Goal: Information Seeking & Learning: Learn about a topic

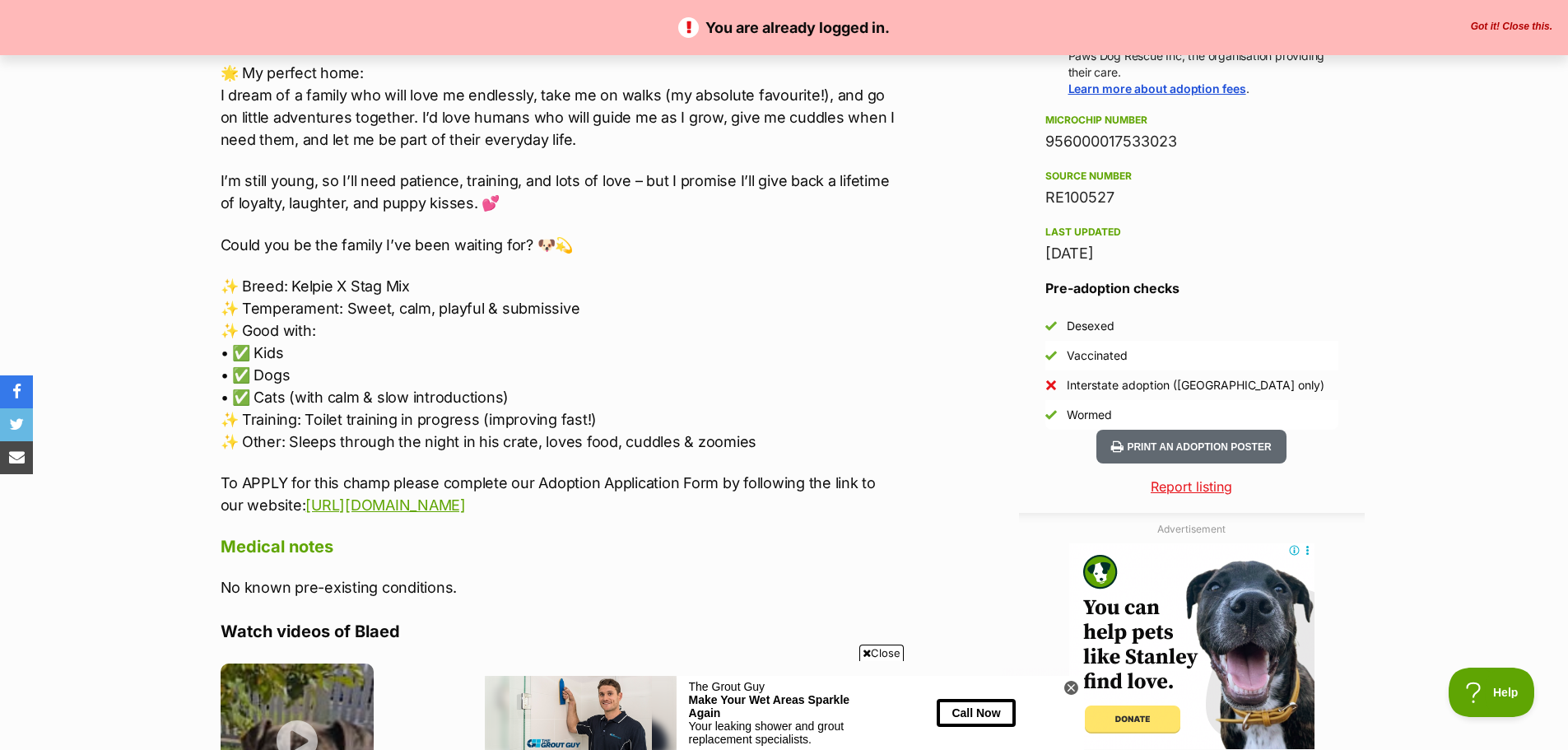
scroll to position [1241, 0]
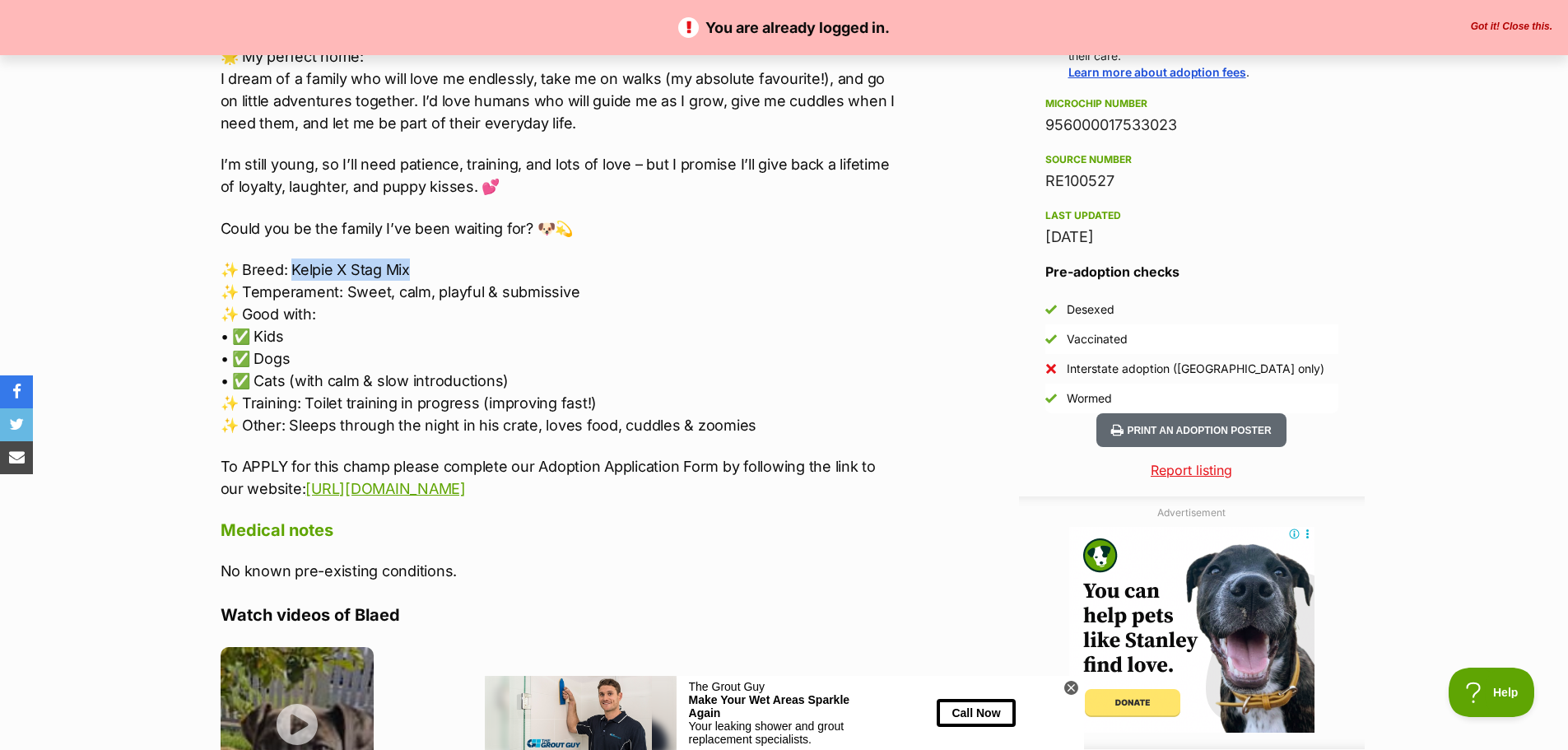
drag, startPoint x: 293, startPoint y: 269, endPoint x: 416, endPoint y: 274, distance: 123.1
click at [416, 274] on p "✨ Breed: Kelpie X Stag Mix ✨ Temperament: Sweet, calm, playful & submissive ✨ G…" at bounding box center [561, 347] width 680 height 178
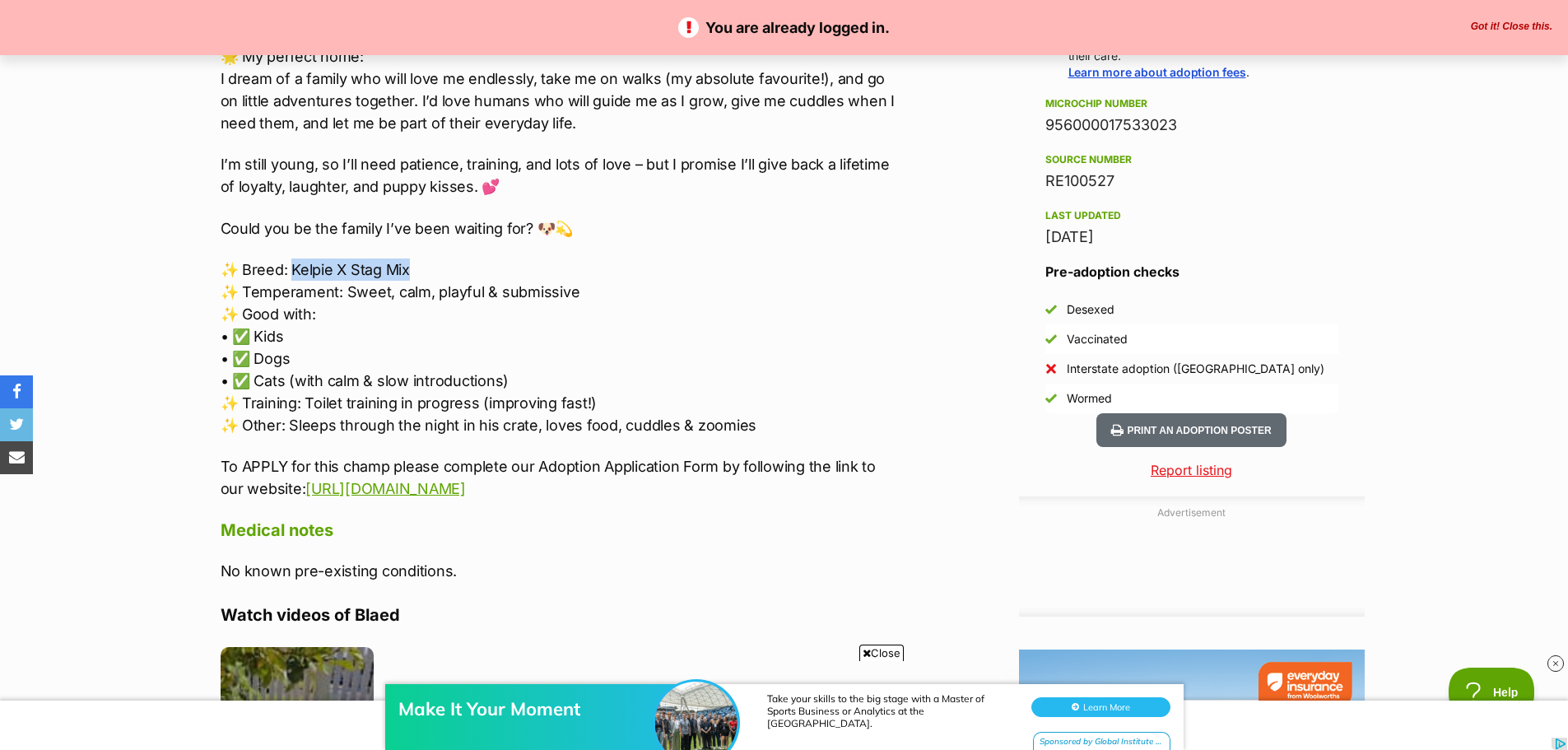
scroll to position [0, 0]
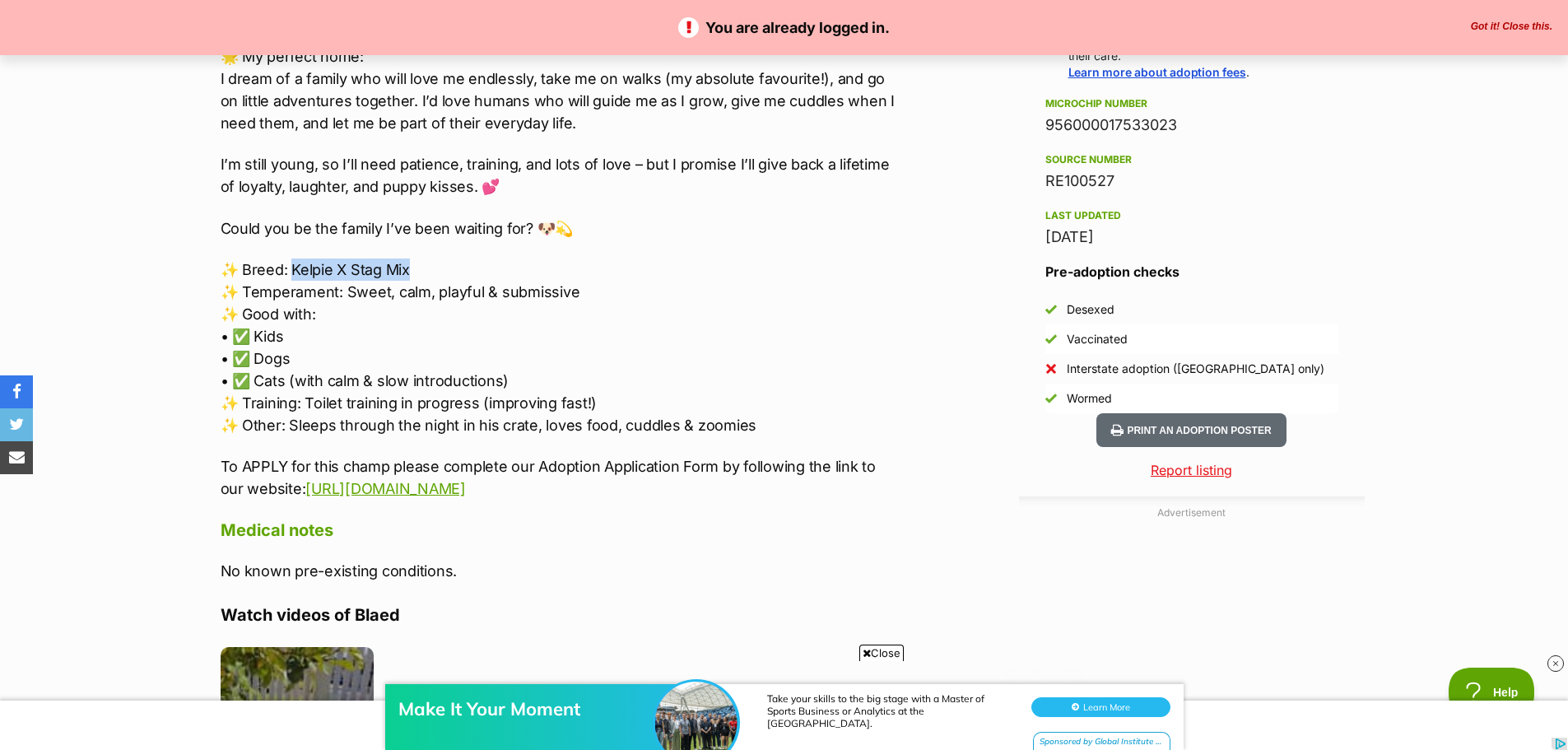
copy p "Kelpie X Stag Mix"
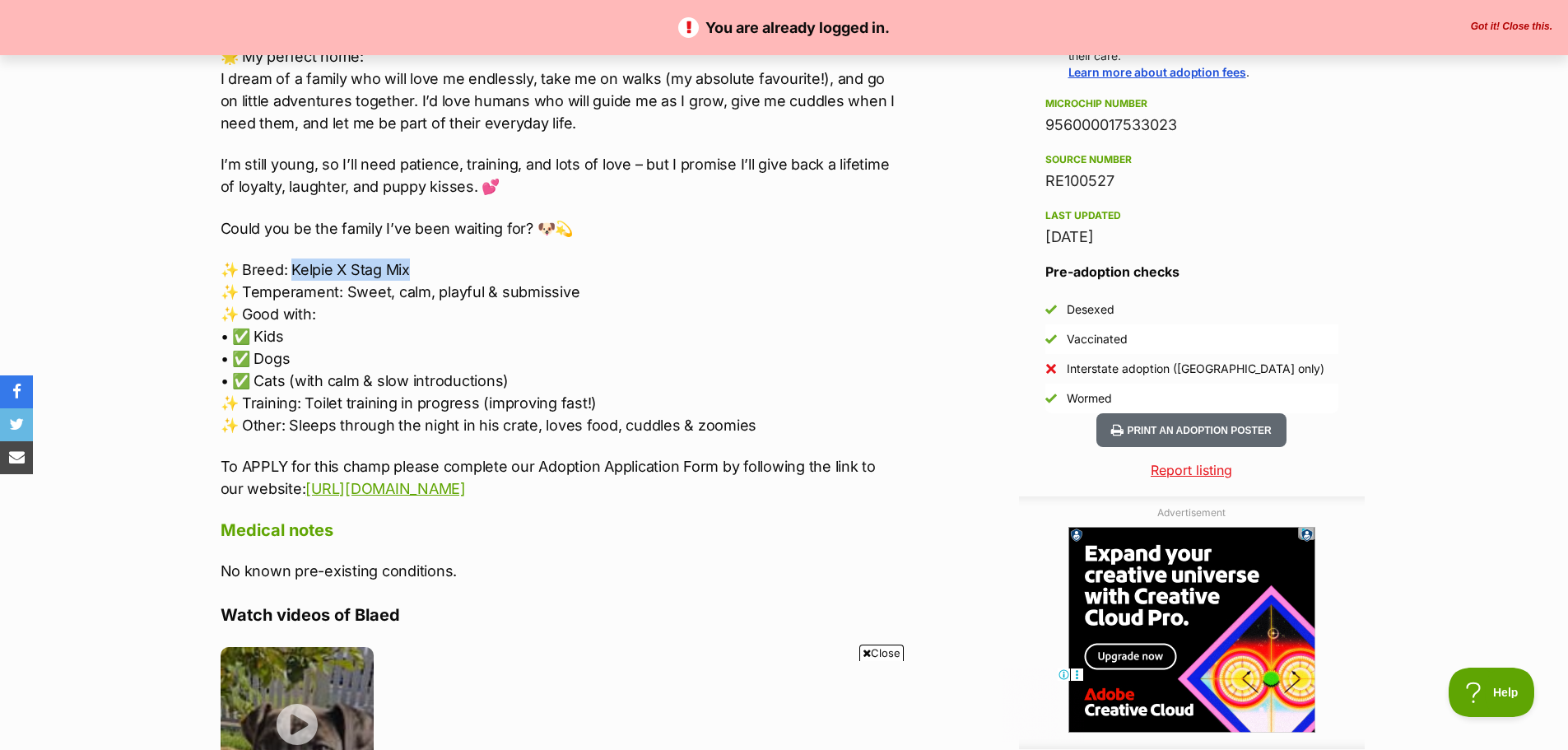
scroll to position [1790, 0]
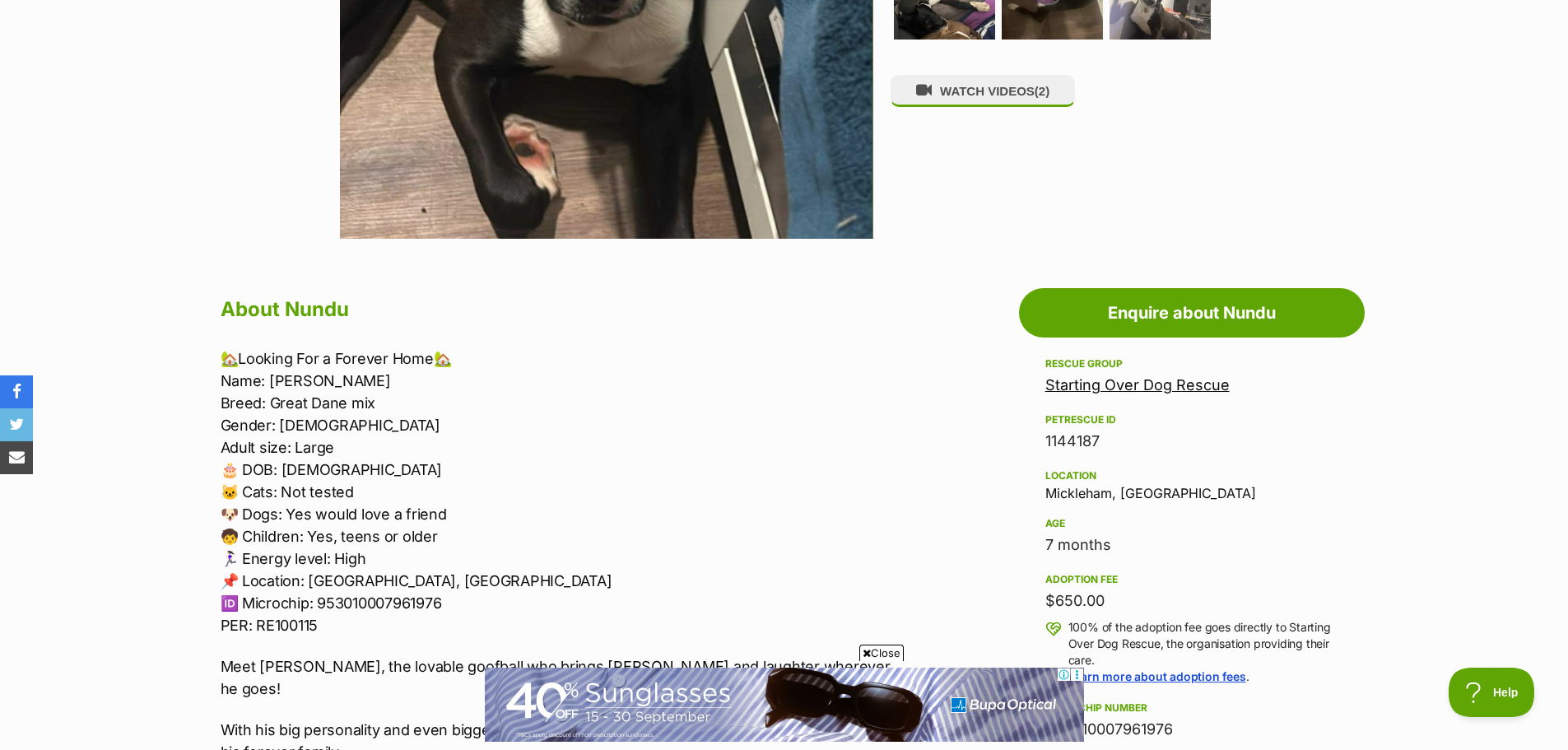
scroll to position [88, 0]
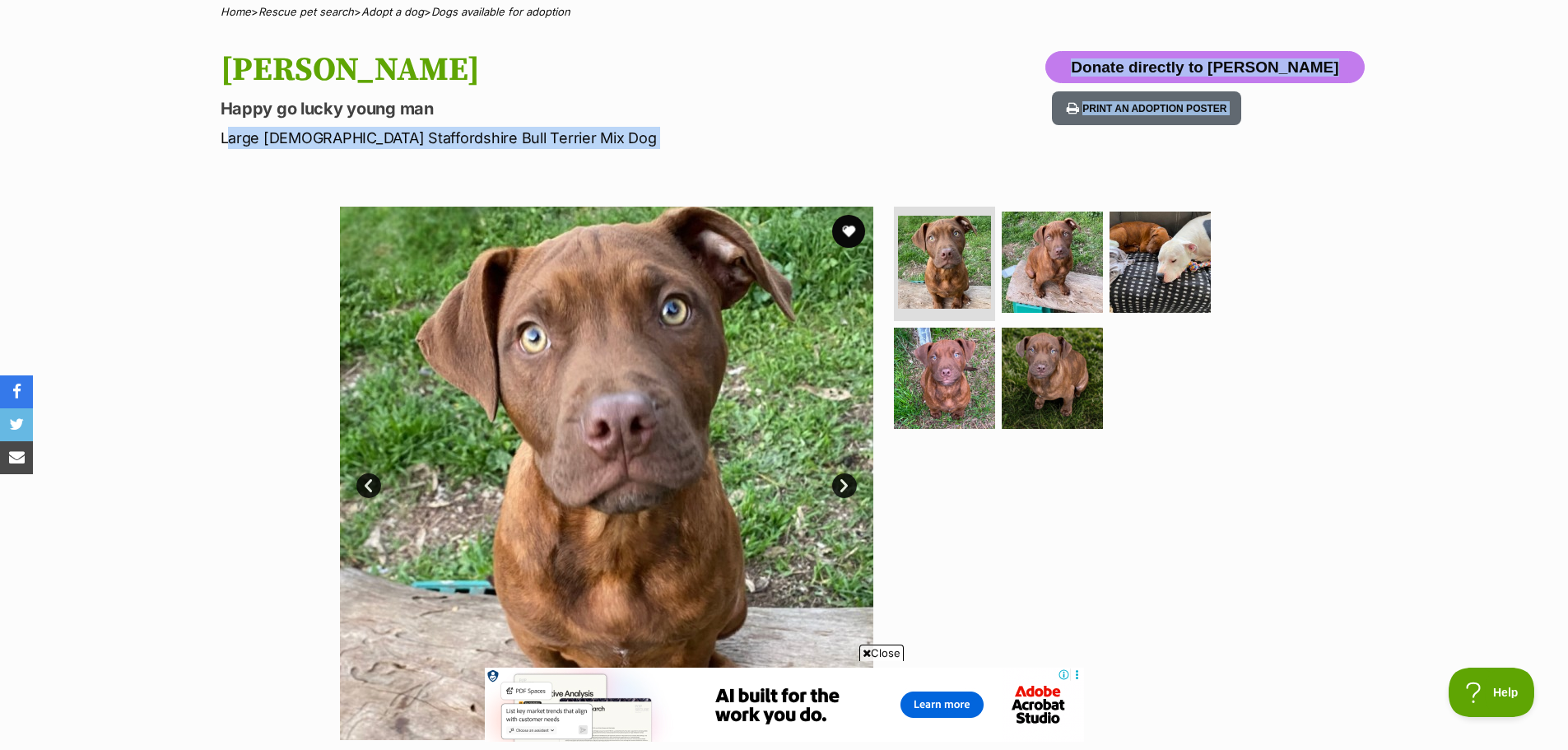
drag, startPoint x: 218, startPoint y: 137, endPoint x: 436, endPoint y: 160, distance: 219.2
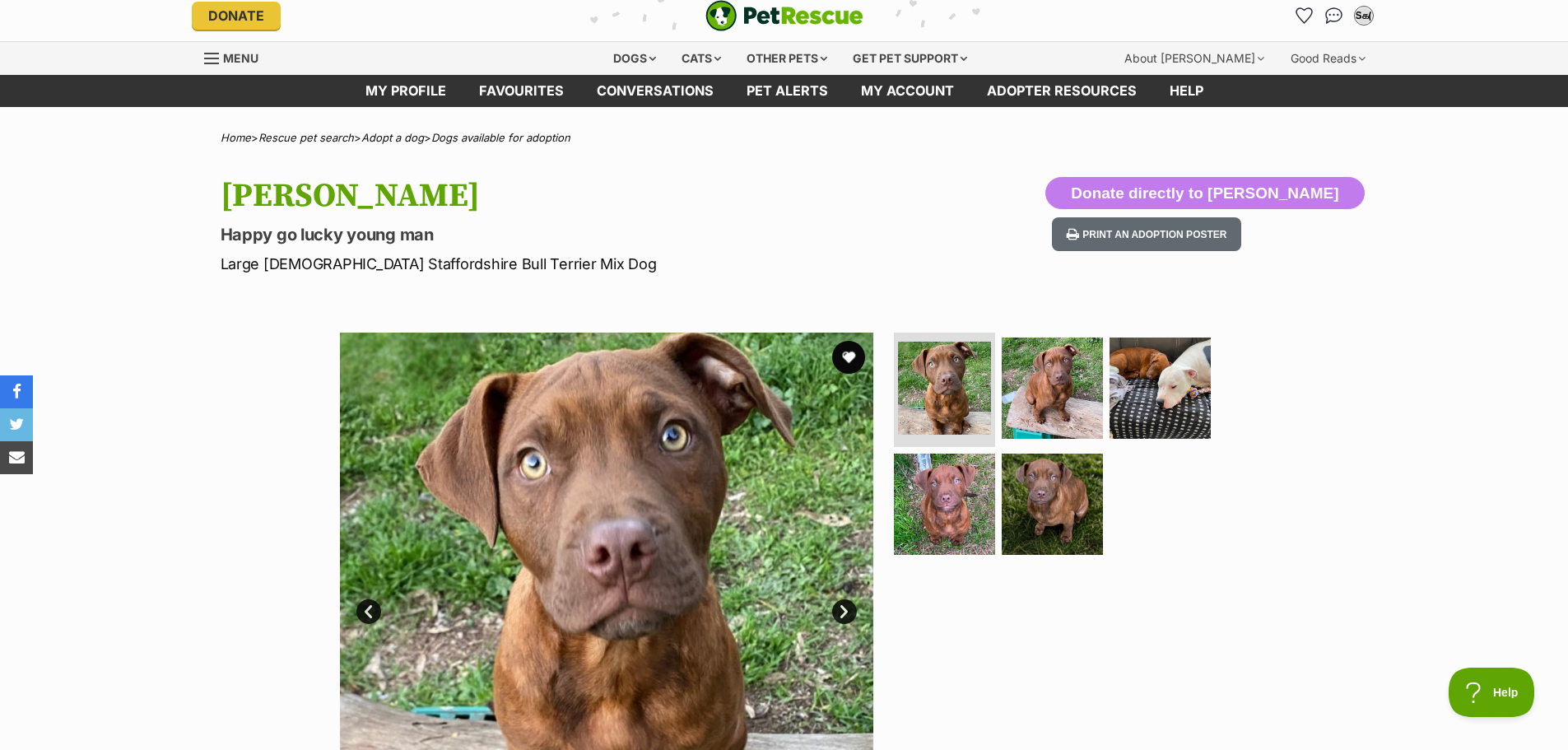
click at [844, 613] on link "Next" at bounding box center [845, 611] width 25 height 25
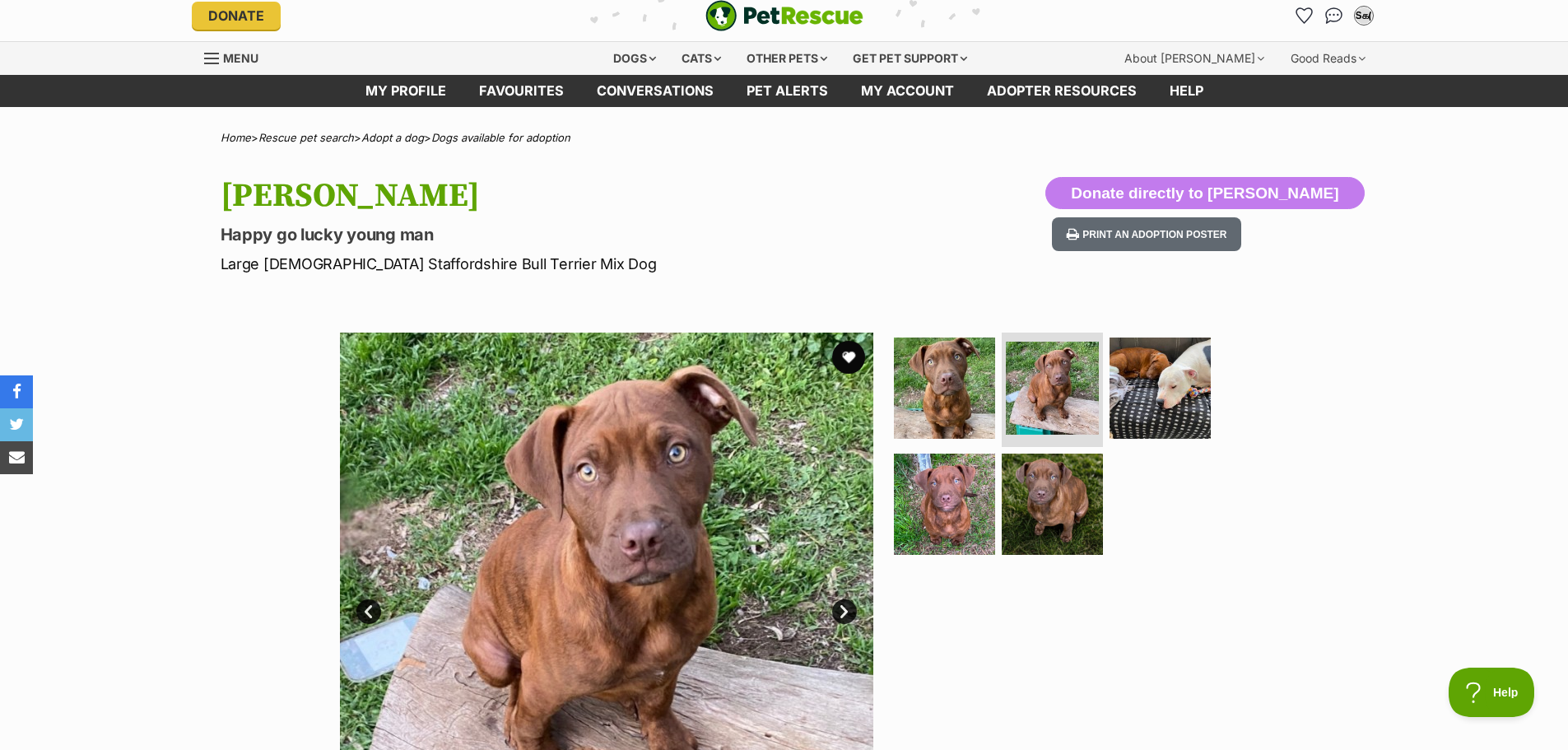
click at [850, 619] on link "Next" at bounding box center [845, 611] width 25 height 25
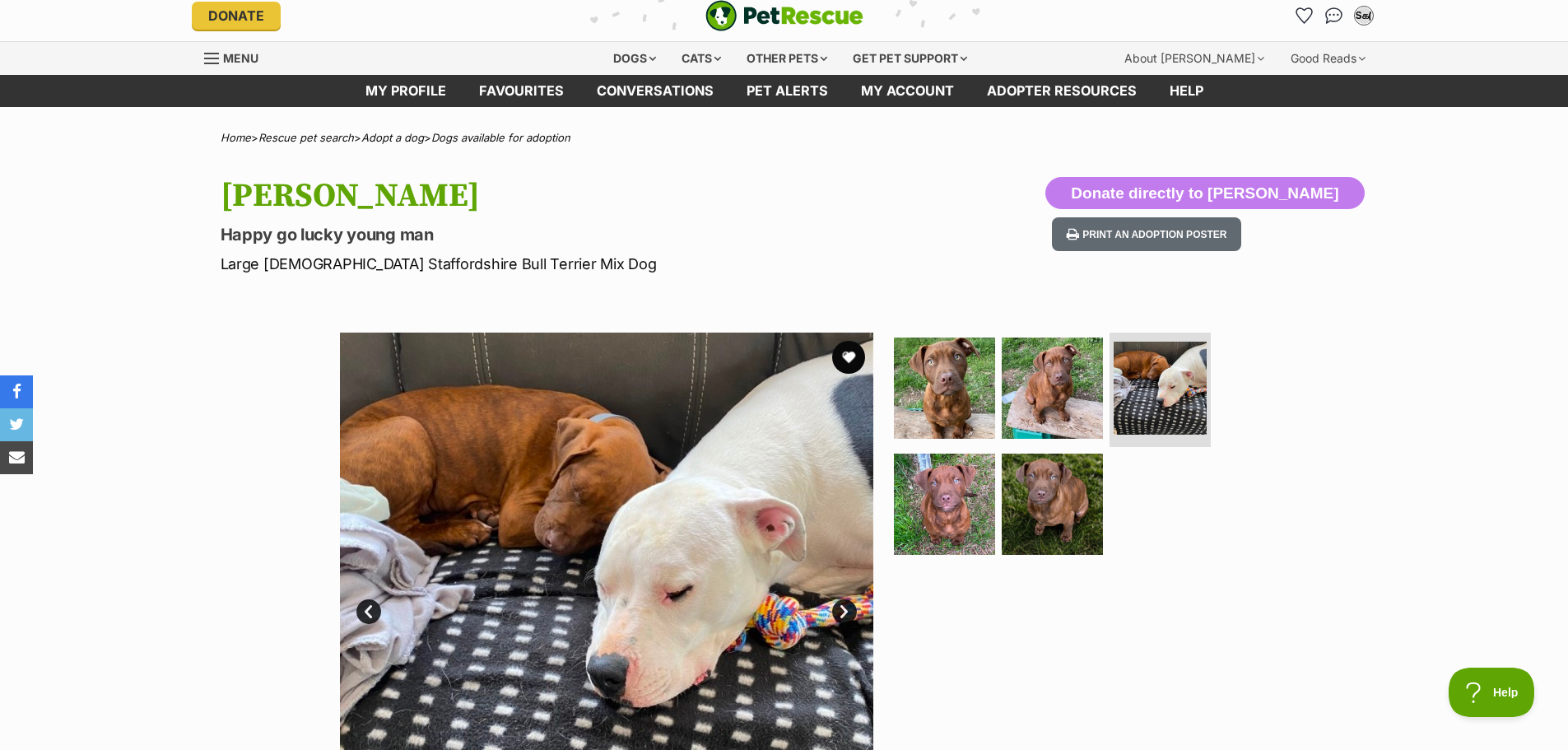
click at [852, 622] on img at bounding box center [607, 599] width 534 height 533
drag, startPoint x: 215, startPoint y: 269, endPoint x: 527, endPoint y: 260, distance: 312.1
click at [527, 260] on div "Huxley Happy go lucky young man Large Male Staffordshire Bull Terrier Mix Dog D…" at bounding box center [784, 226] width 1210 height 98
copy p "Large Male Staffordshire Bull Terrier Mix Dog"
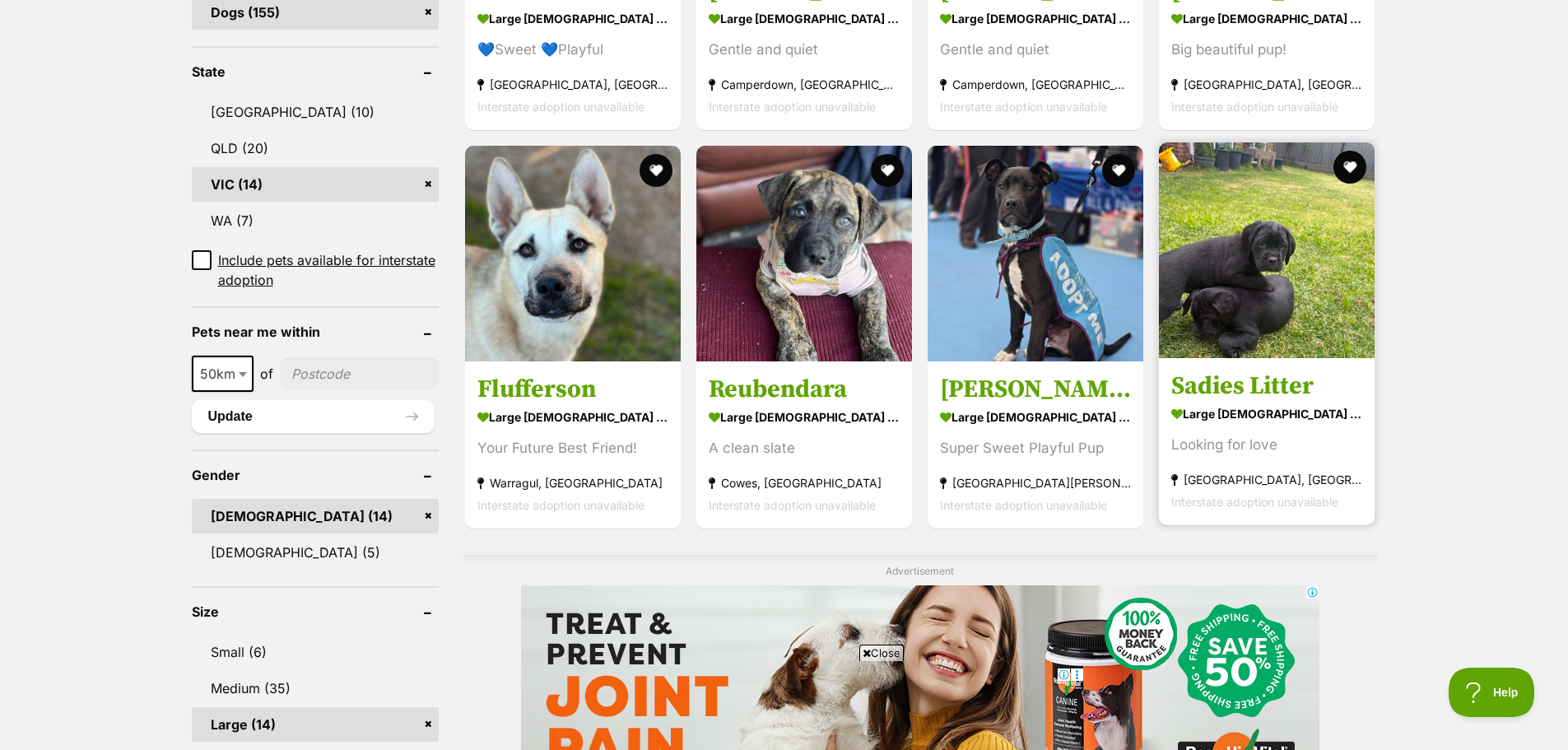
click at [1294, 324] on img at bounding box center [1267, 250] width 216 height 216
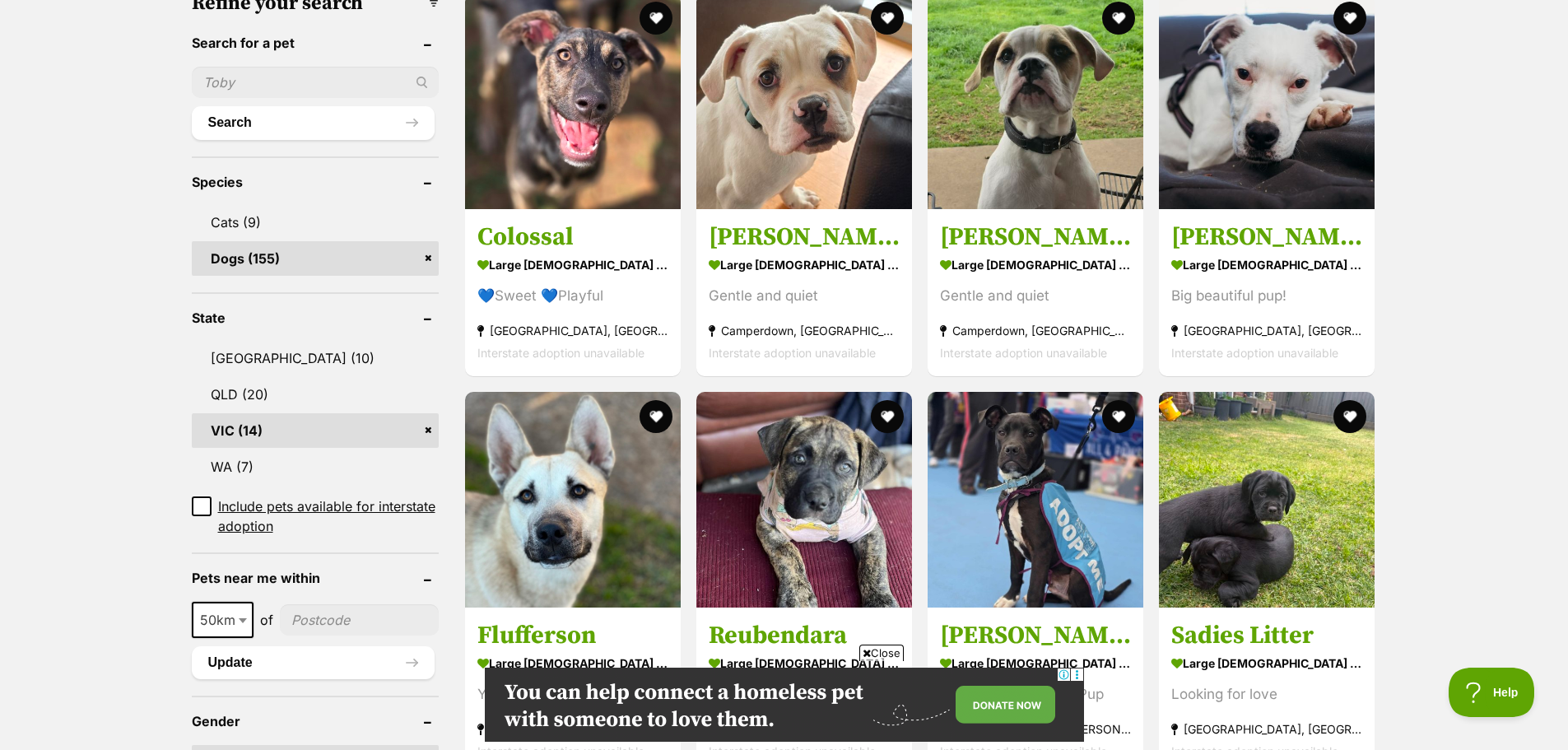
scroll to position [616, 0]
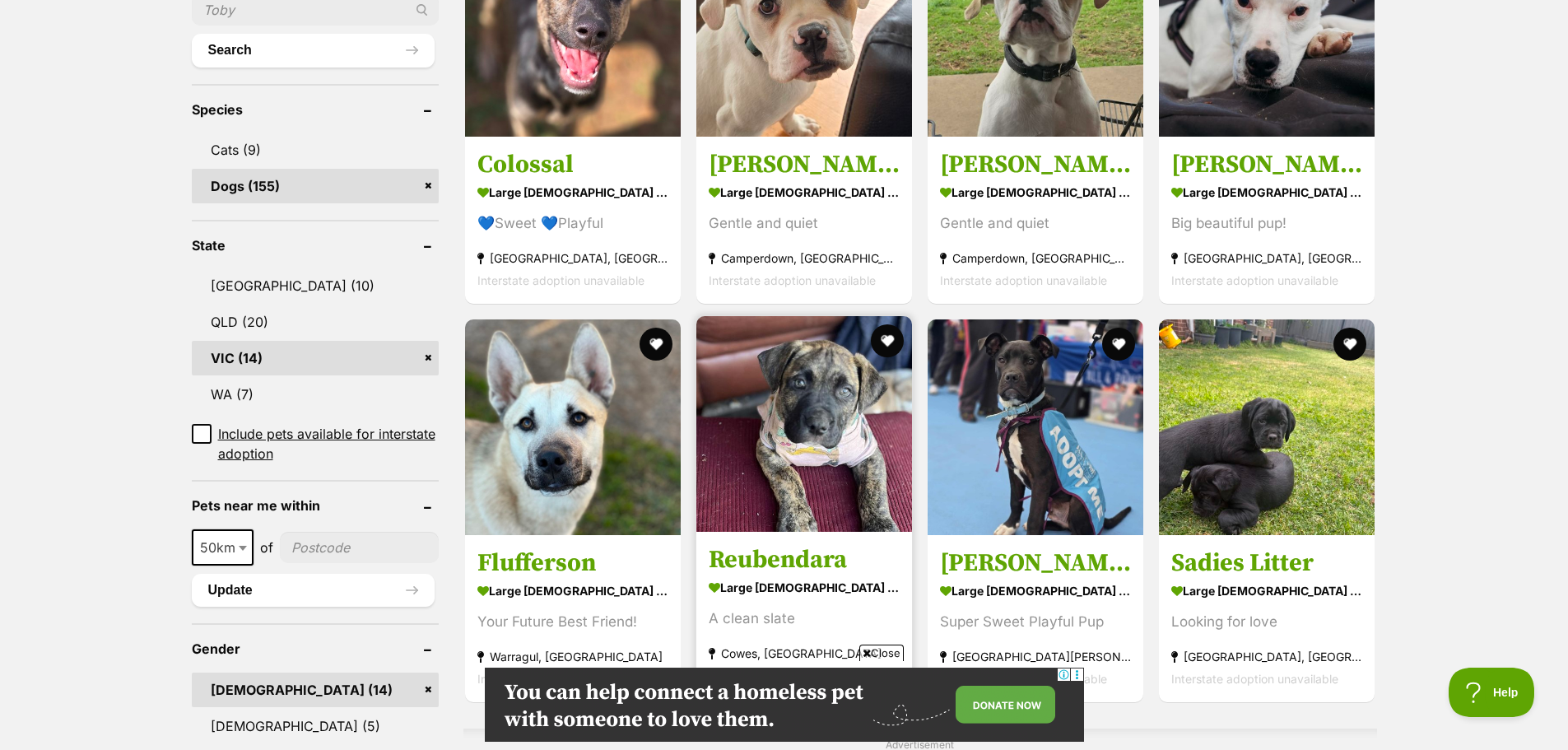
click at [817, 450] on img at bounding box center [804, 424] width 216 height 216
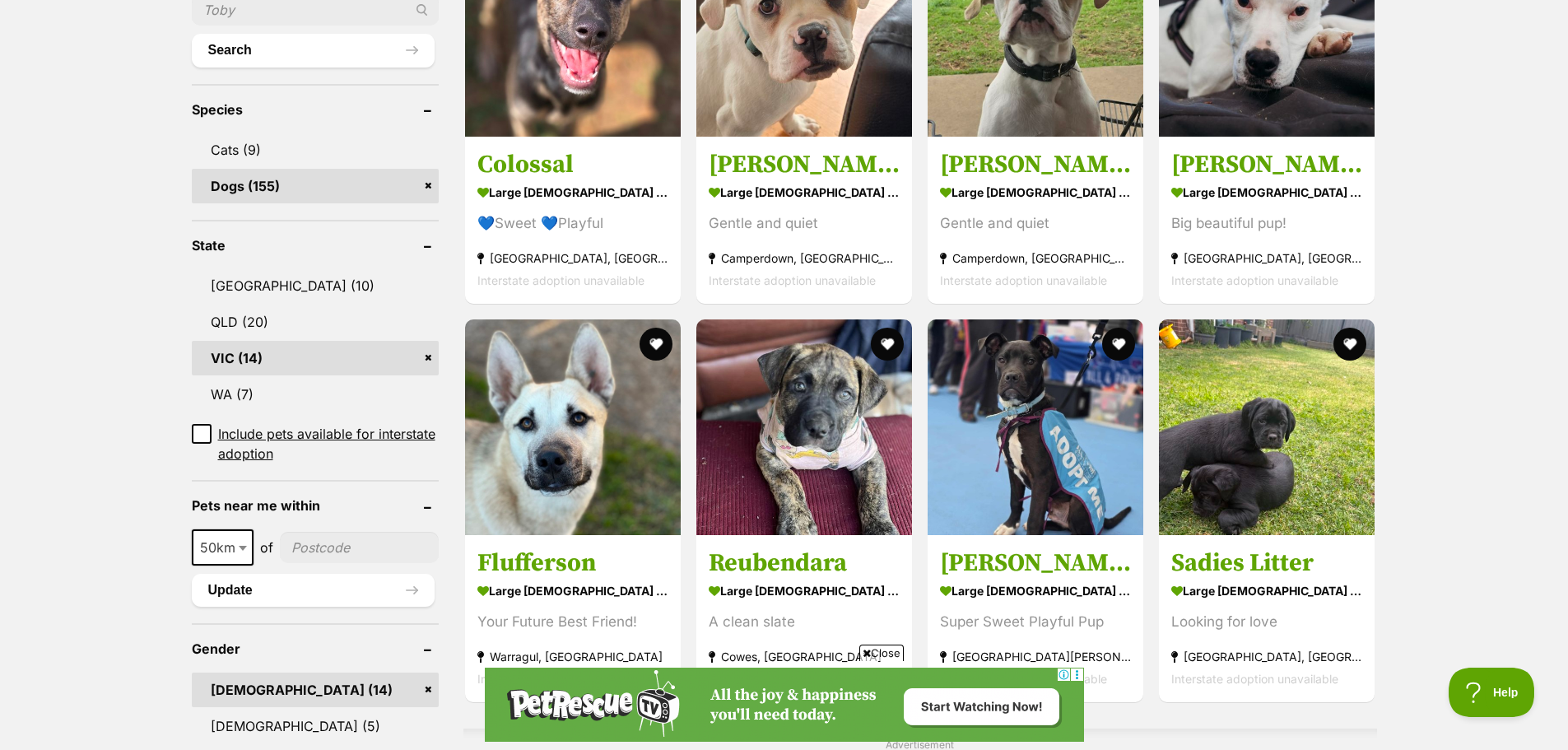
scroll to position [1272, 0]
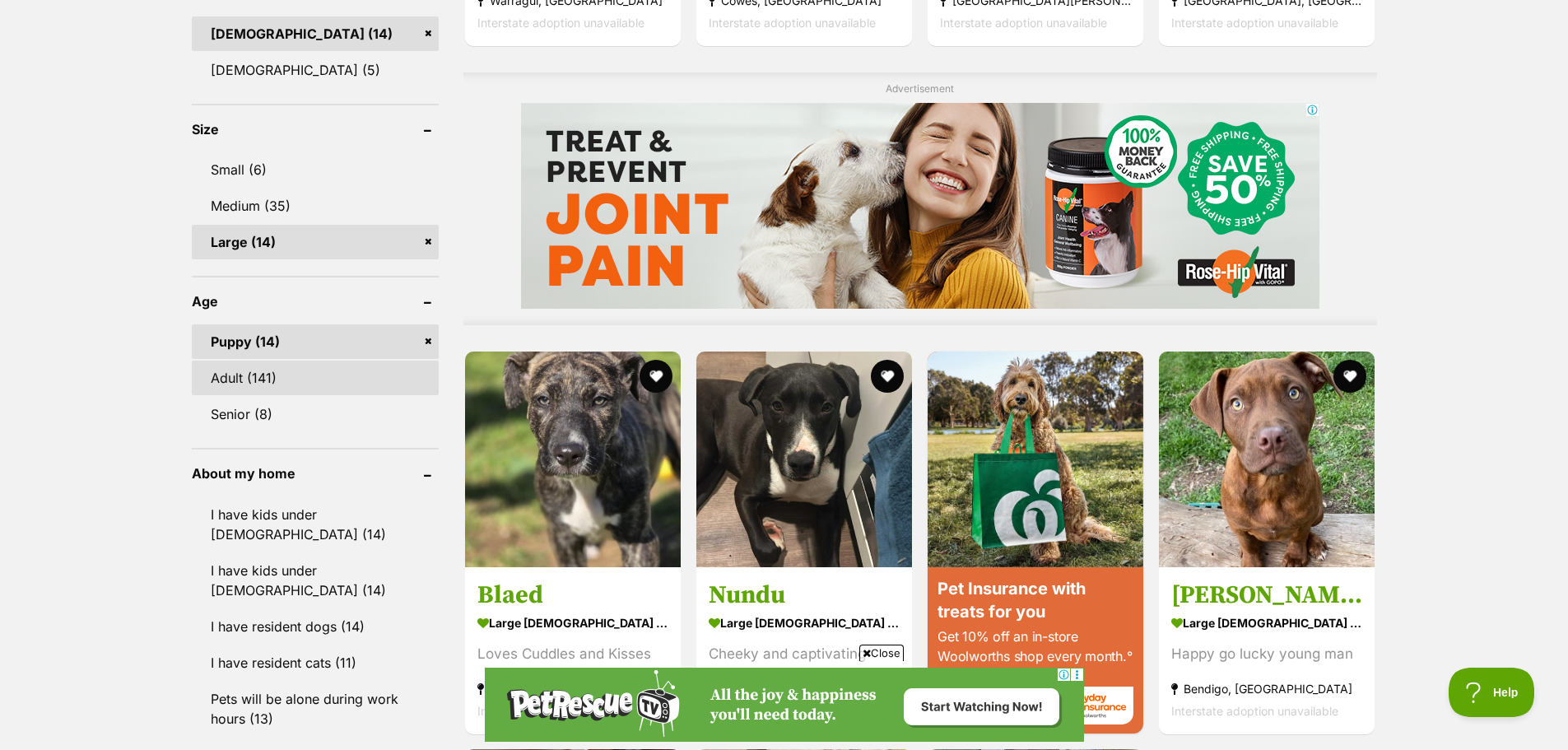
click at [253, 374] on link "Adult (141)" at bounding box center [315, 377] width 247 height 35
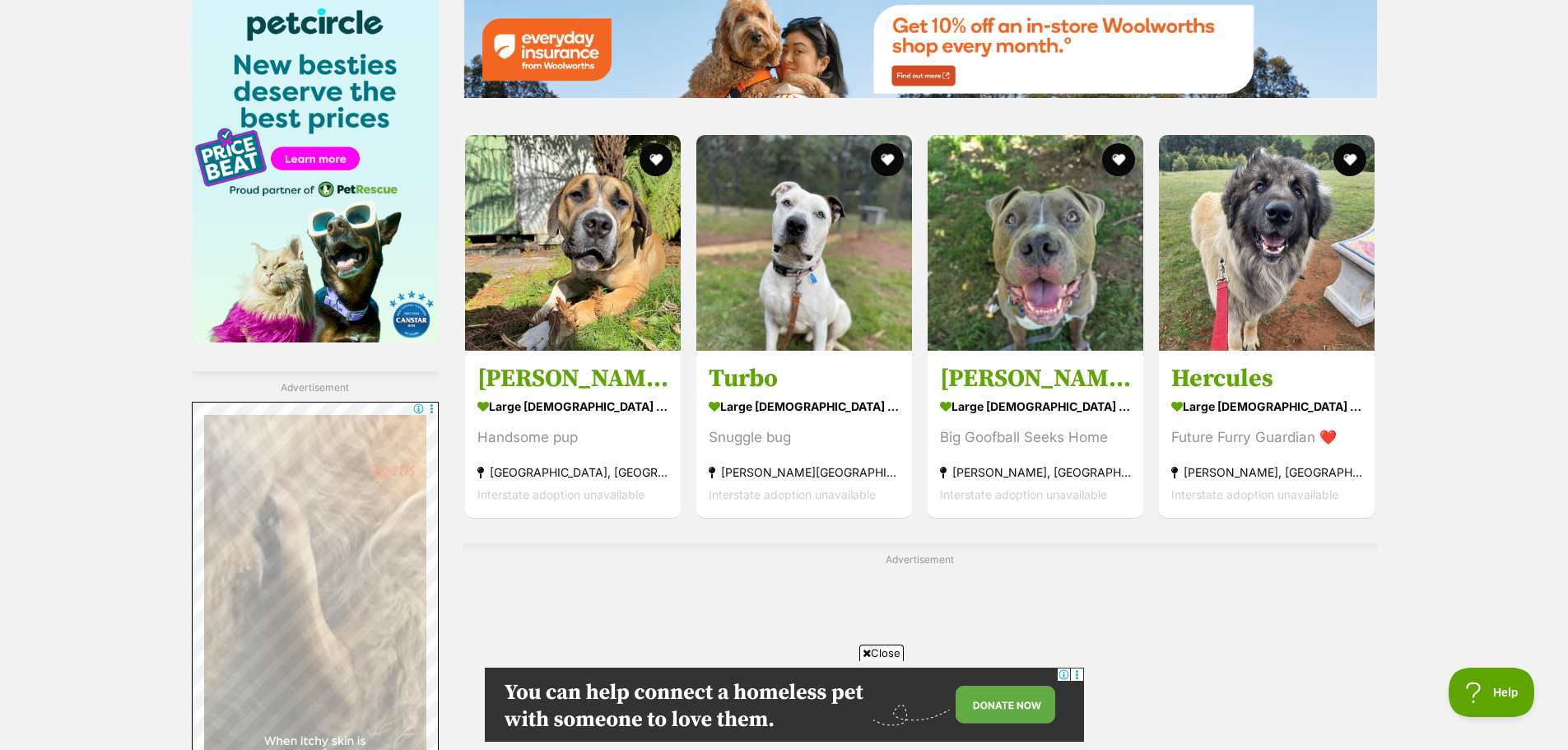
scroll to position [2462, 0]
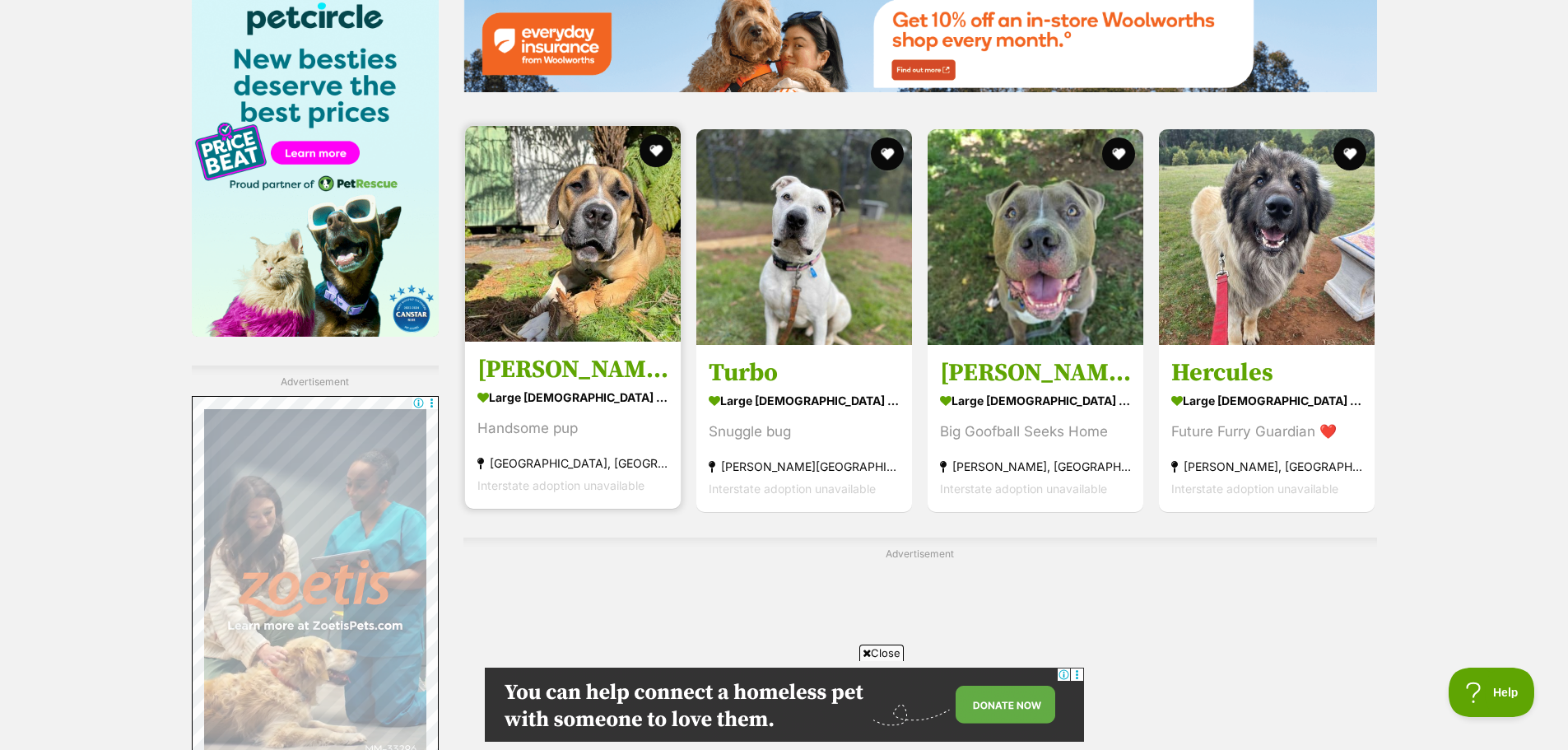
click at [603, 283] on img at bounding box center [573, 234] width 216 height 216
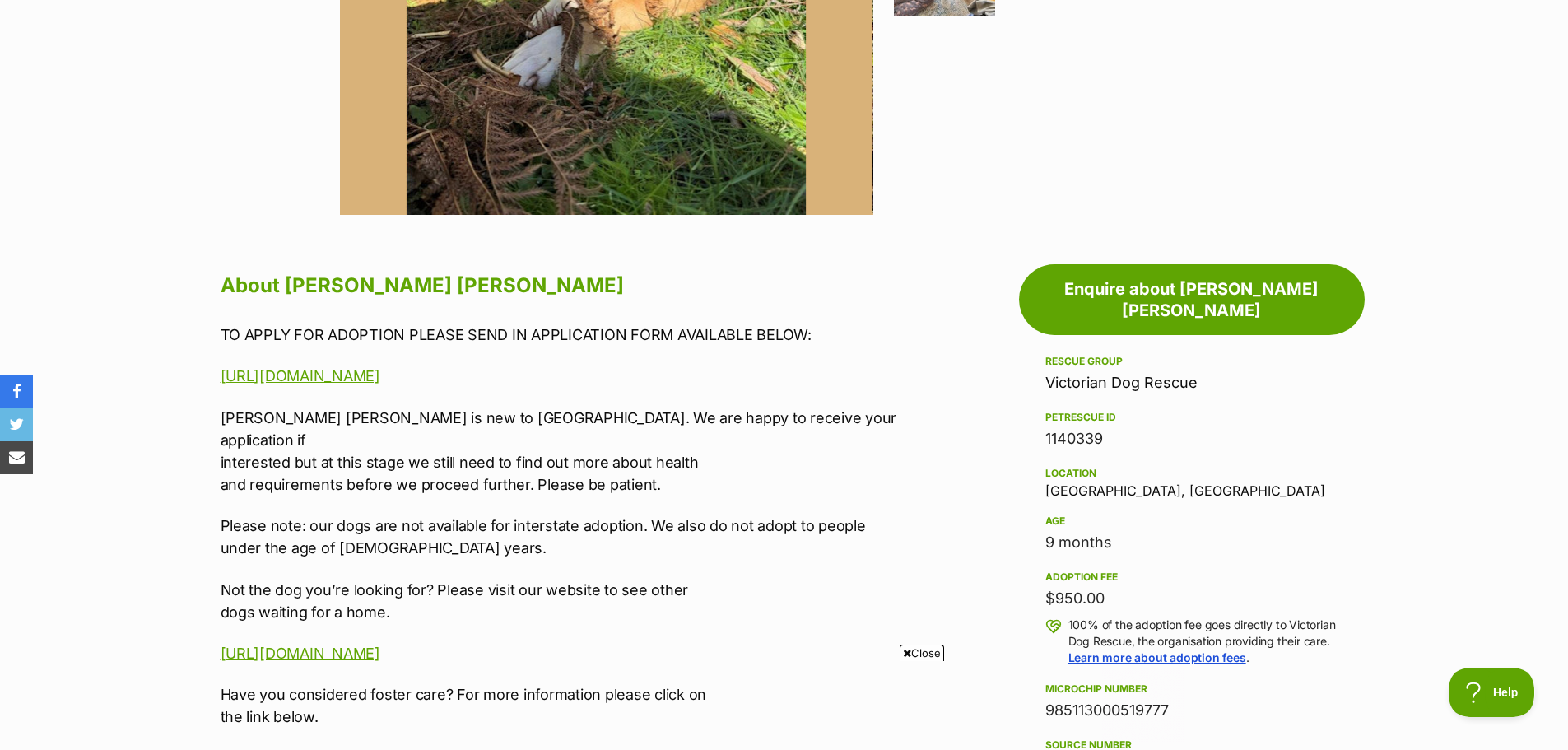
scroll to position [682, 0]
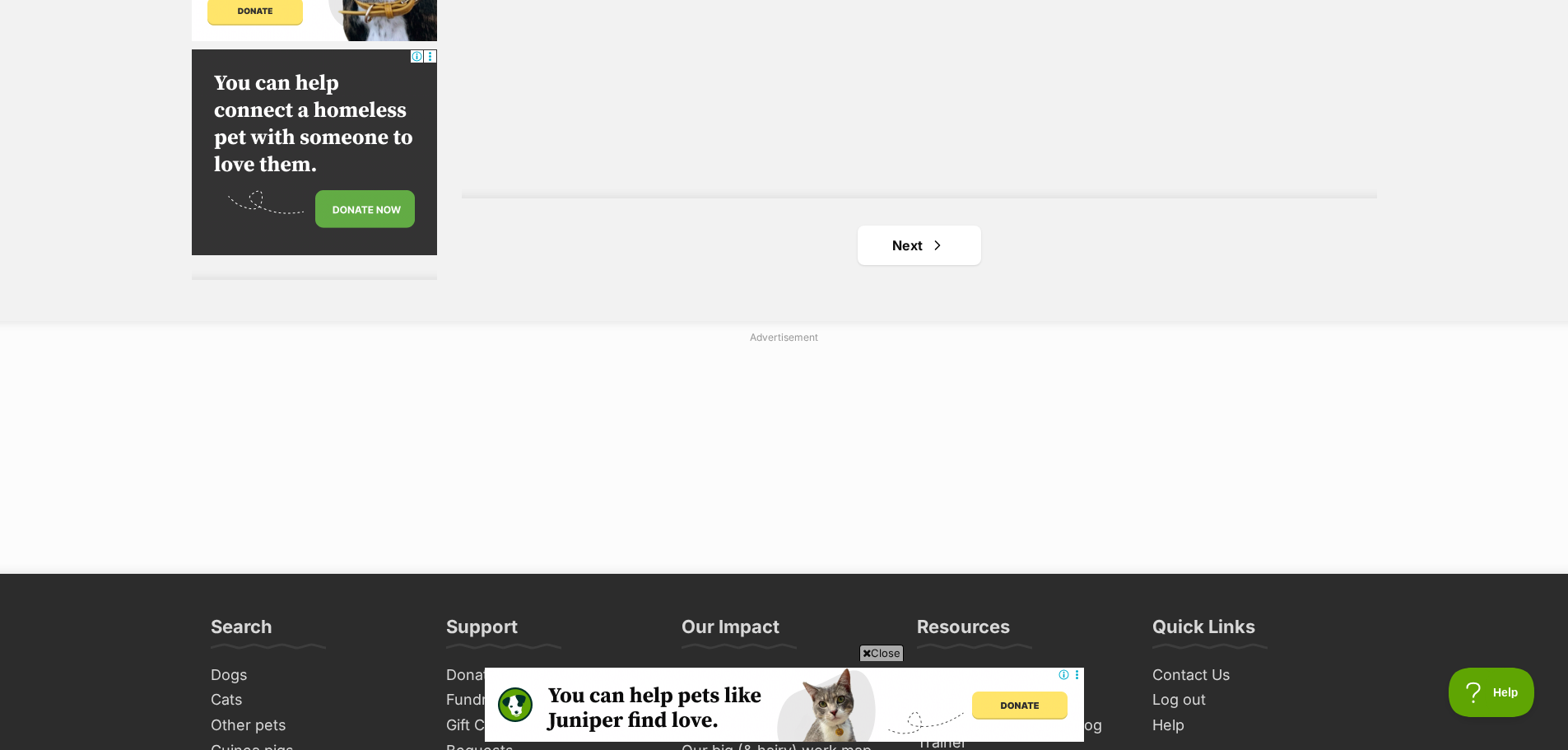
scroll to position [3005, 0]
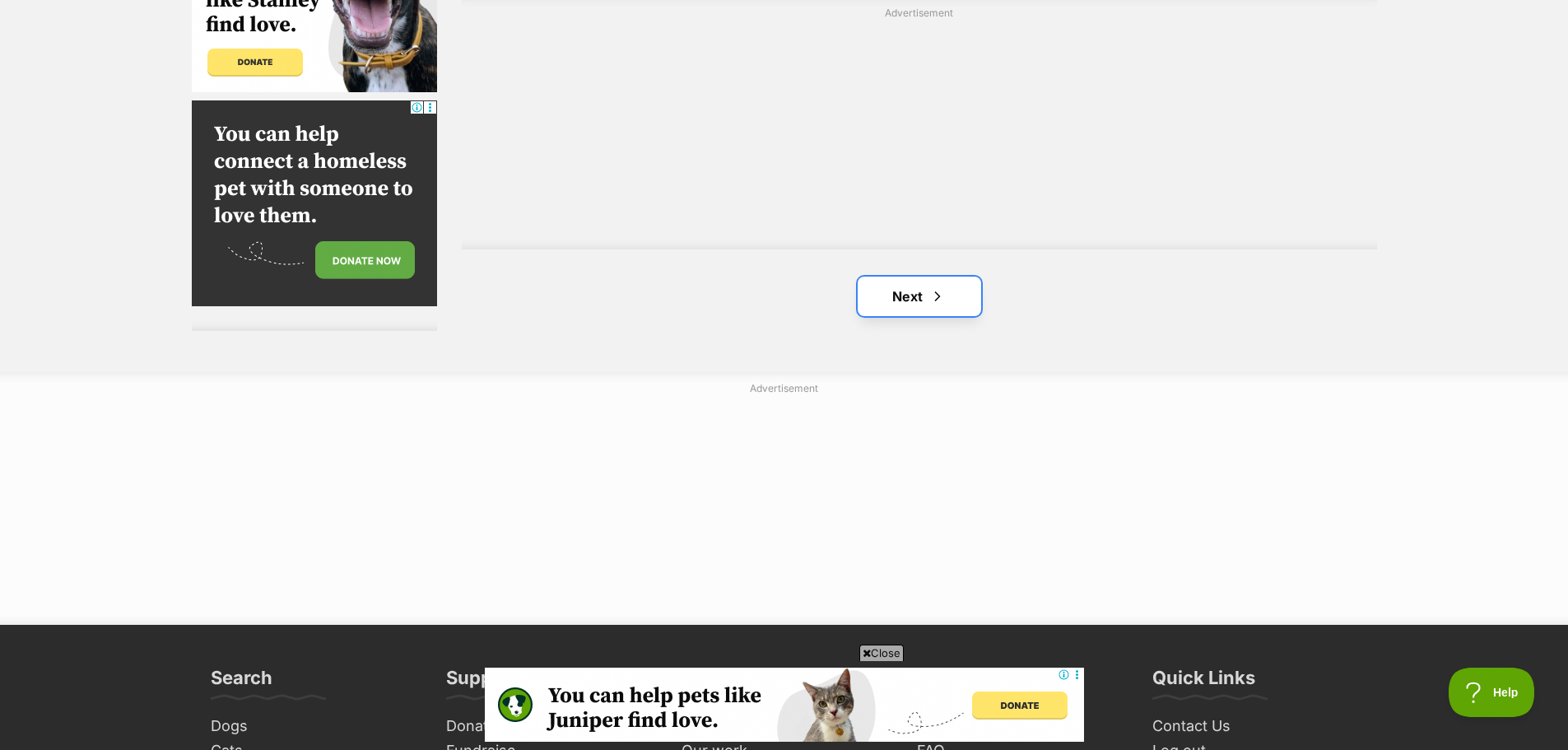
click at [955, 307] on link "Next" at bounding box center [919, 296] width 123 height 39
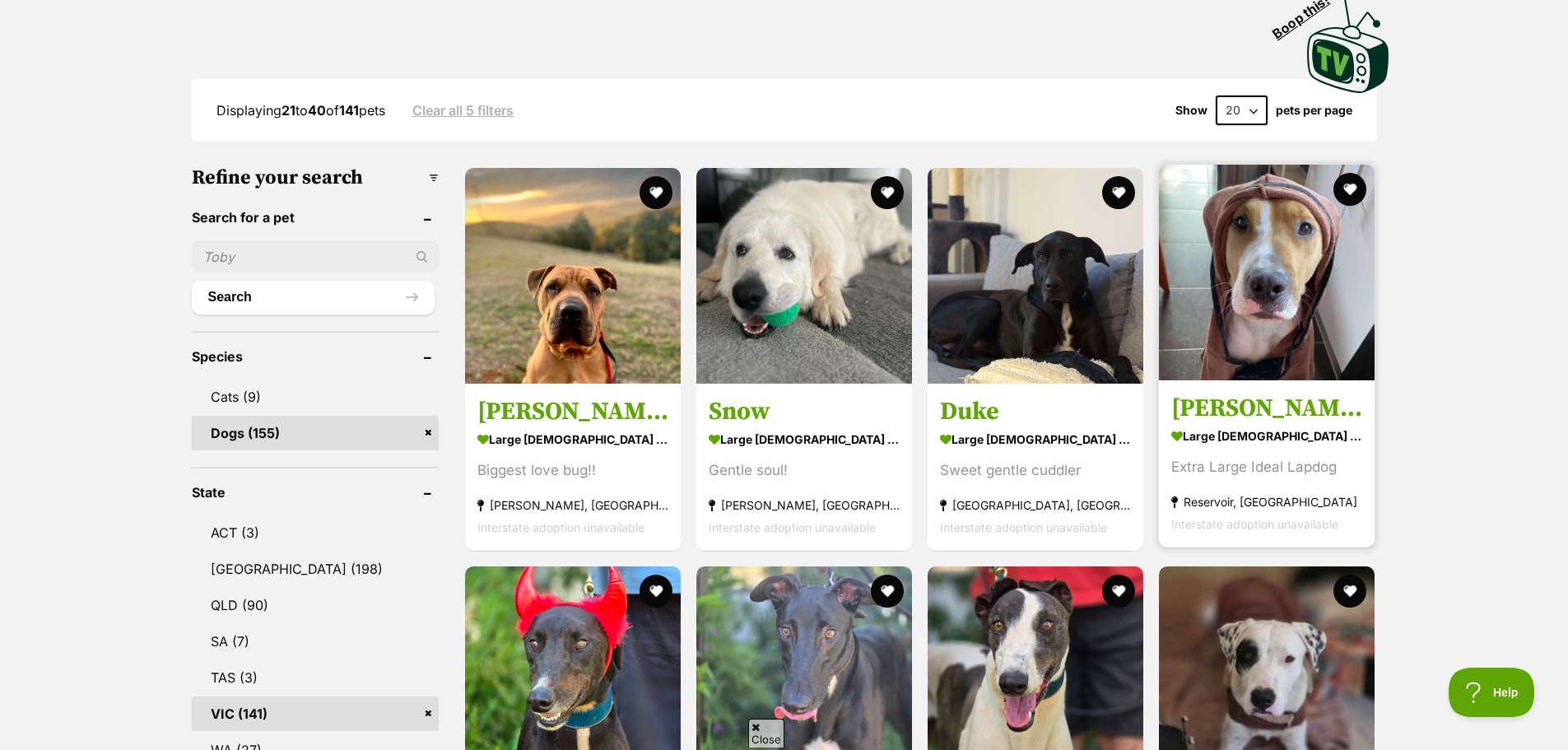
click at [1250, 297] on img at bounding box center [1267, 272] width 216 height 216
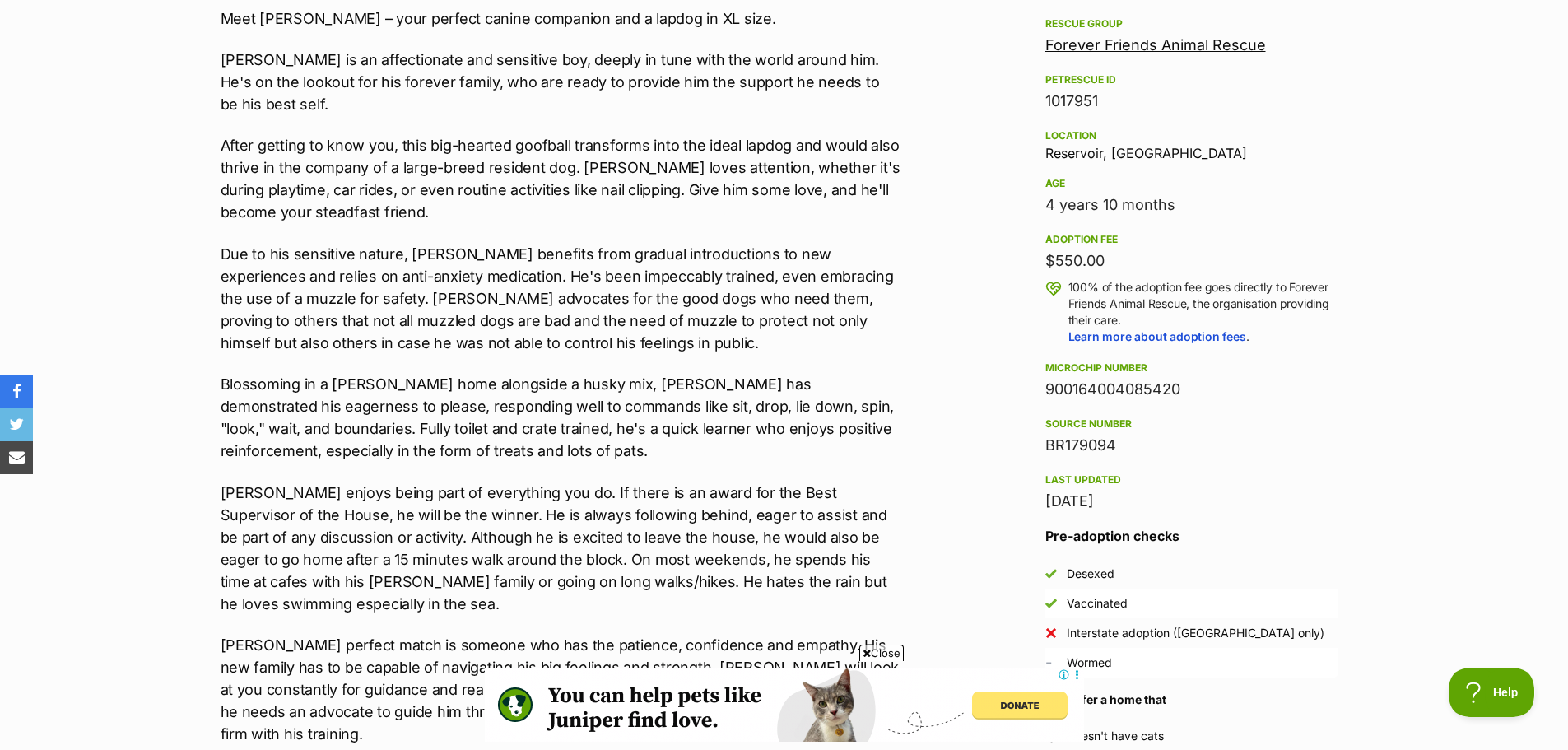
scroll to position [972, 0]
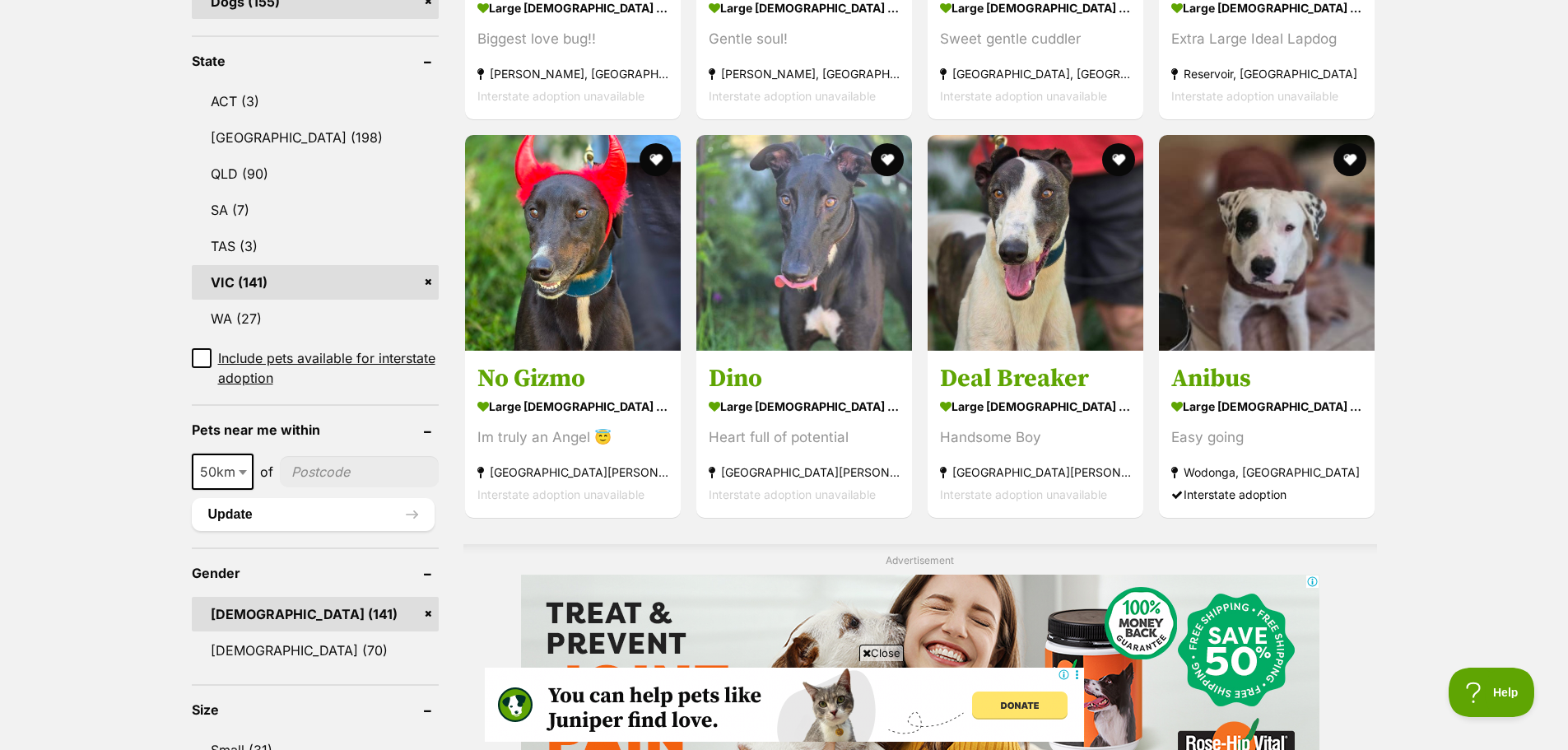
scroll to position [806, 0]
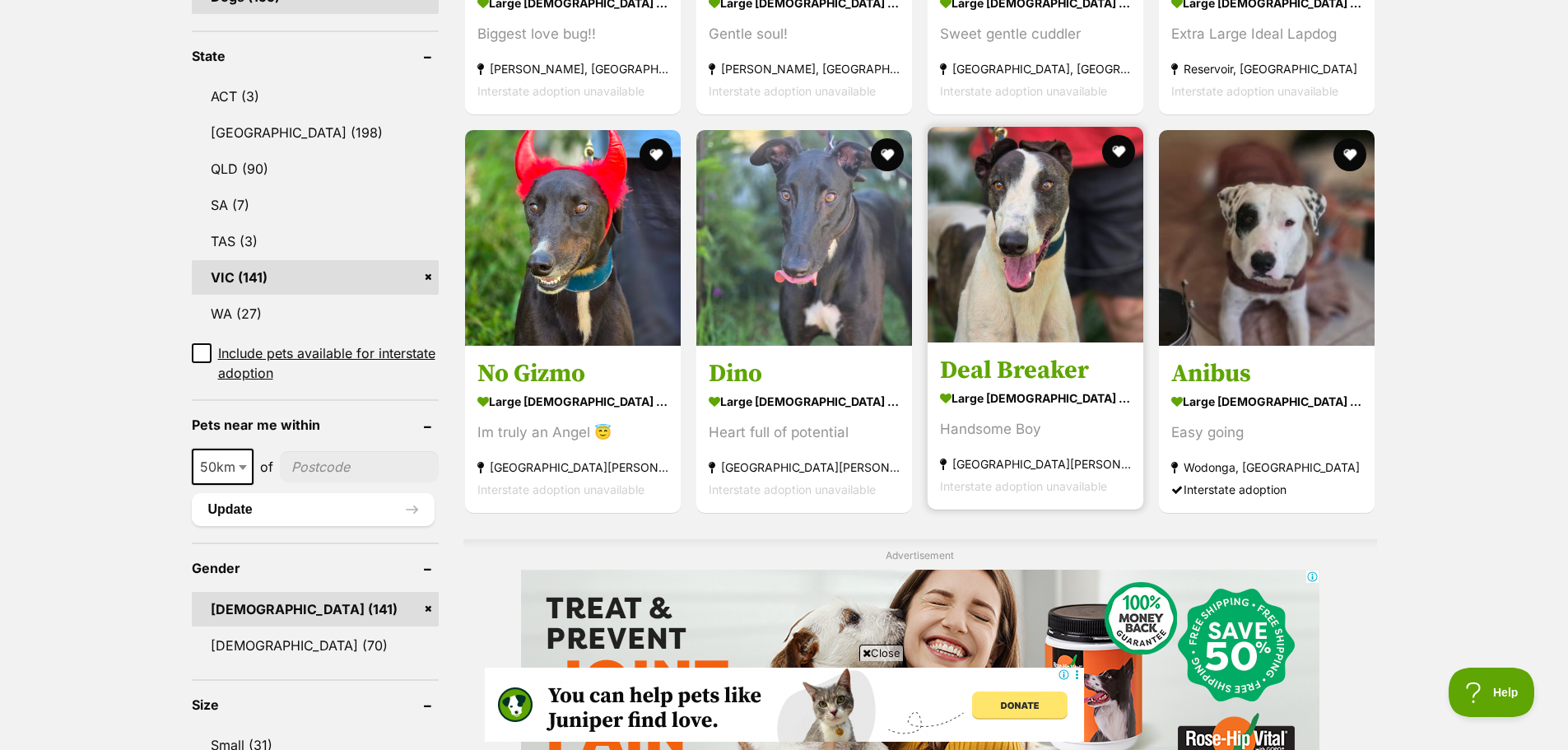
click at [1061, 239] on img at bounding box center [1035, 235] width 216 height 216
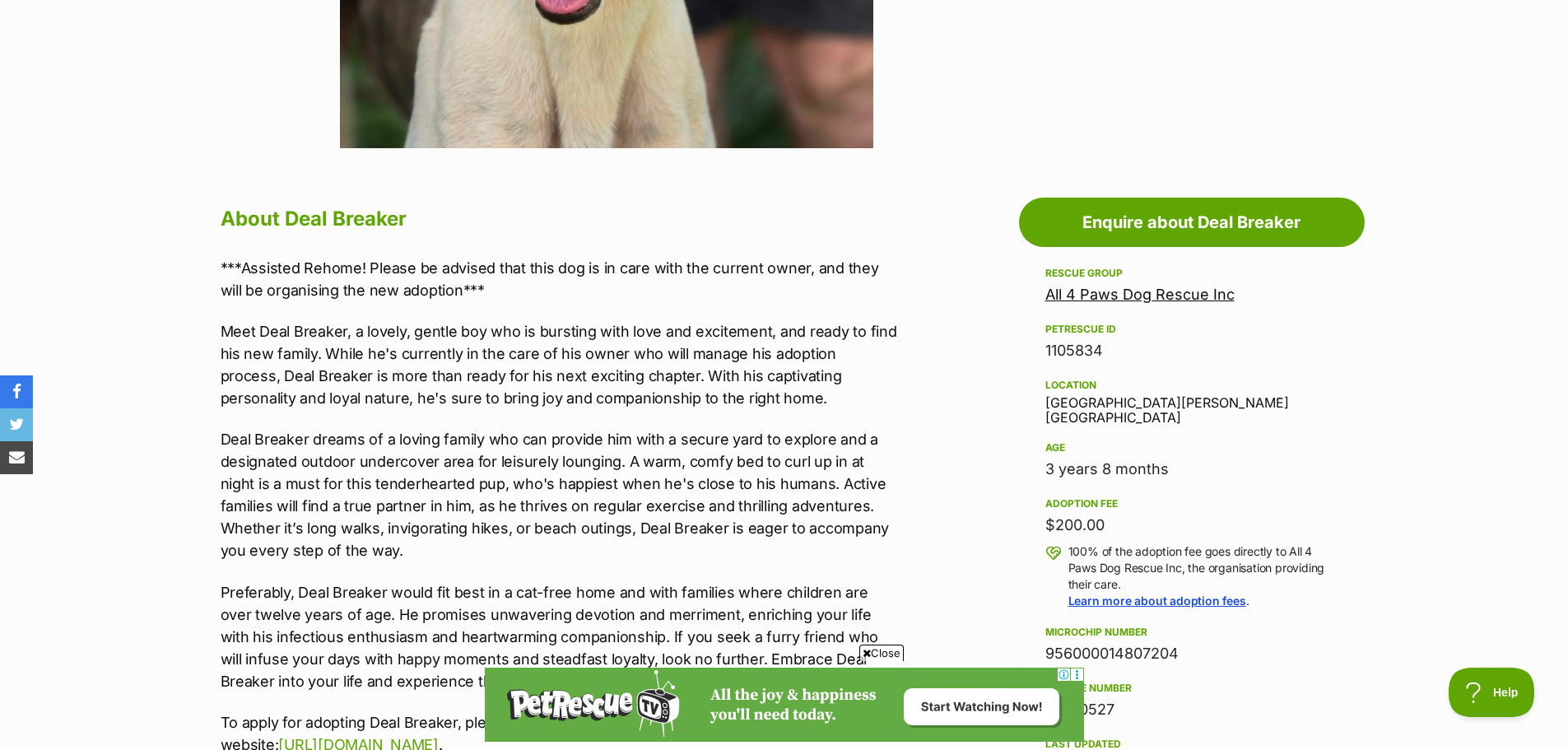
scroll to position [736, 0]
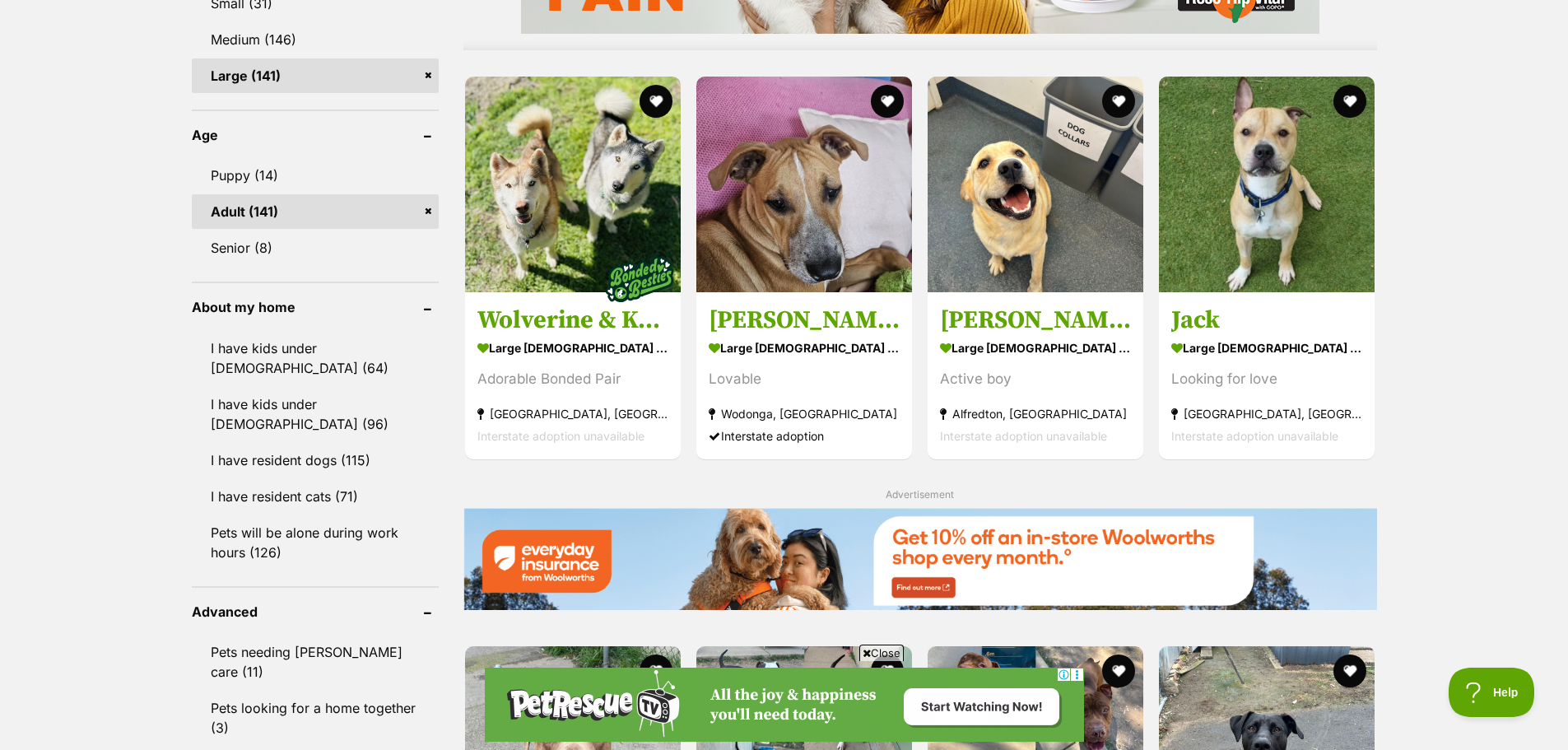
scroll to position [1563, 0]
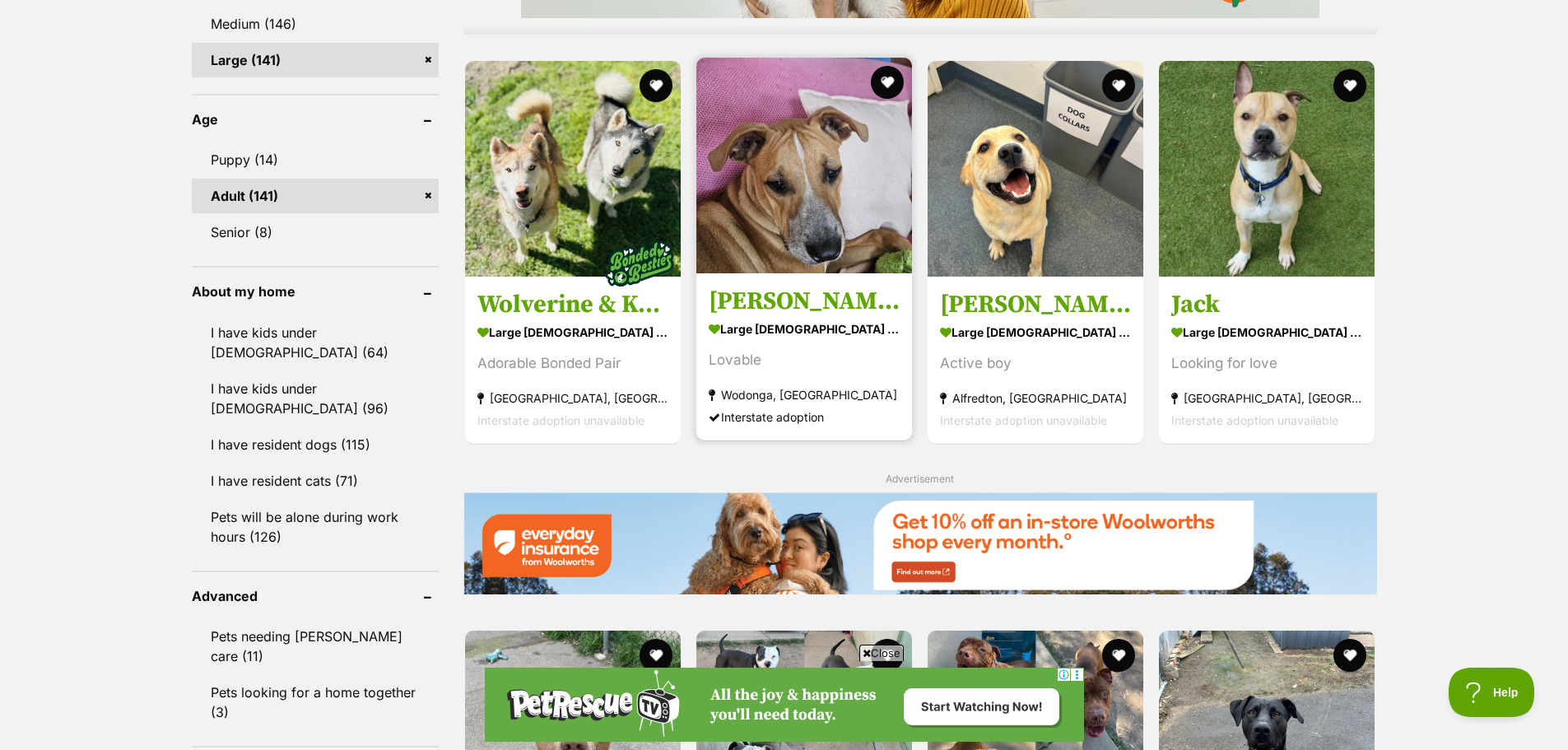
click at [812, 199] on img at bounding box center [804, 166] width 216 height 216
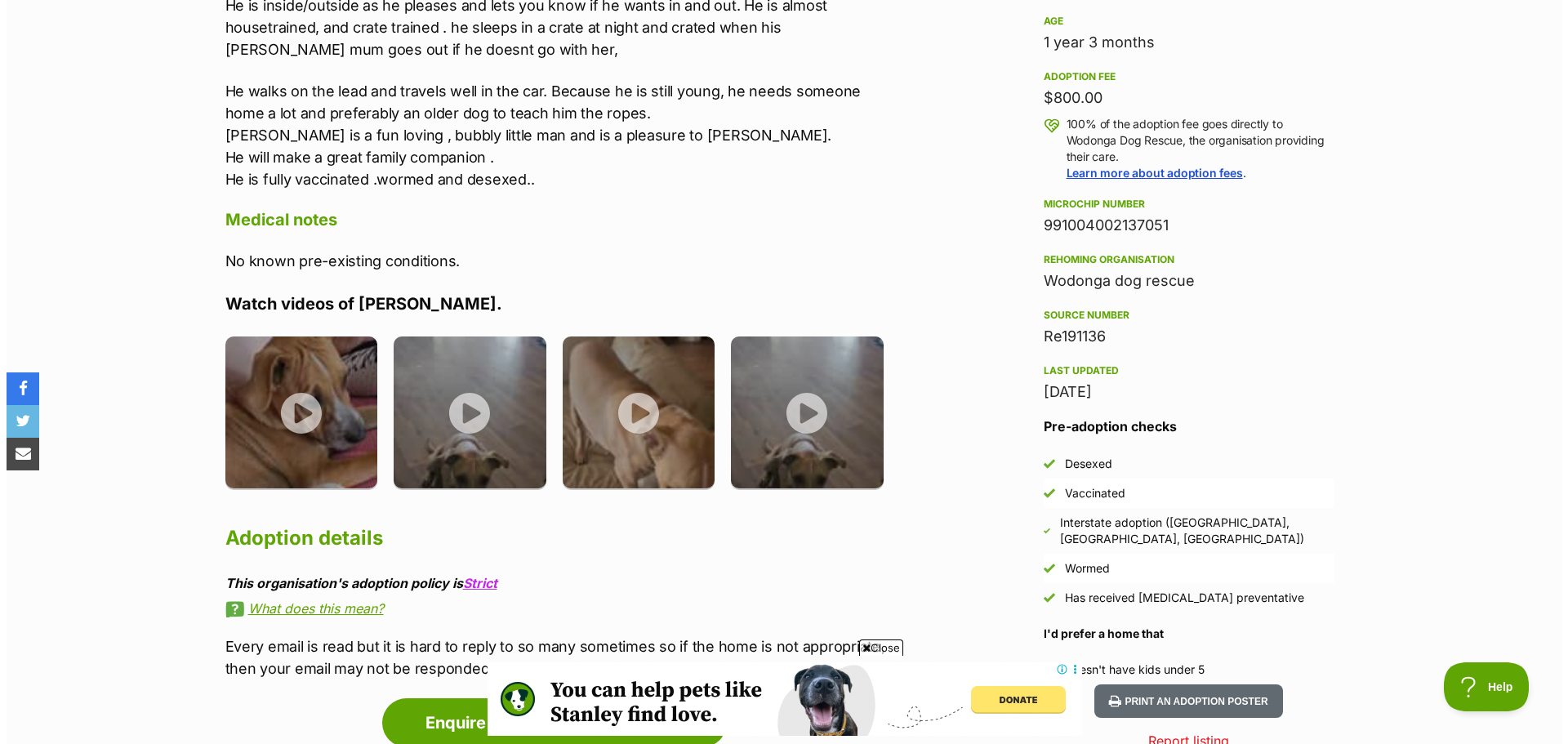
scroll to position [1259, 0]
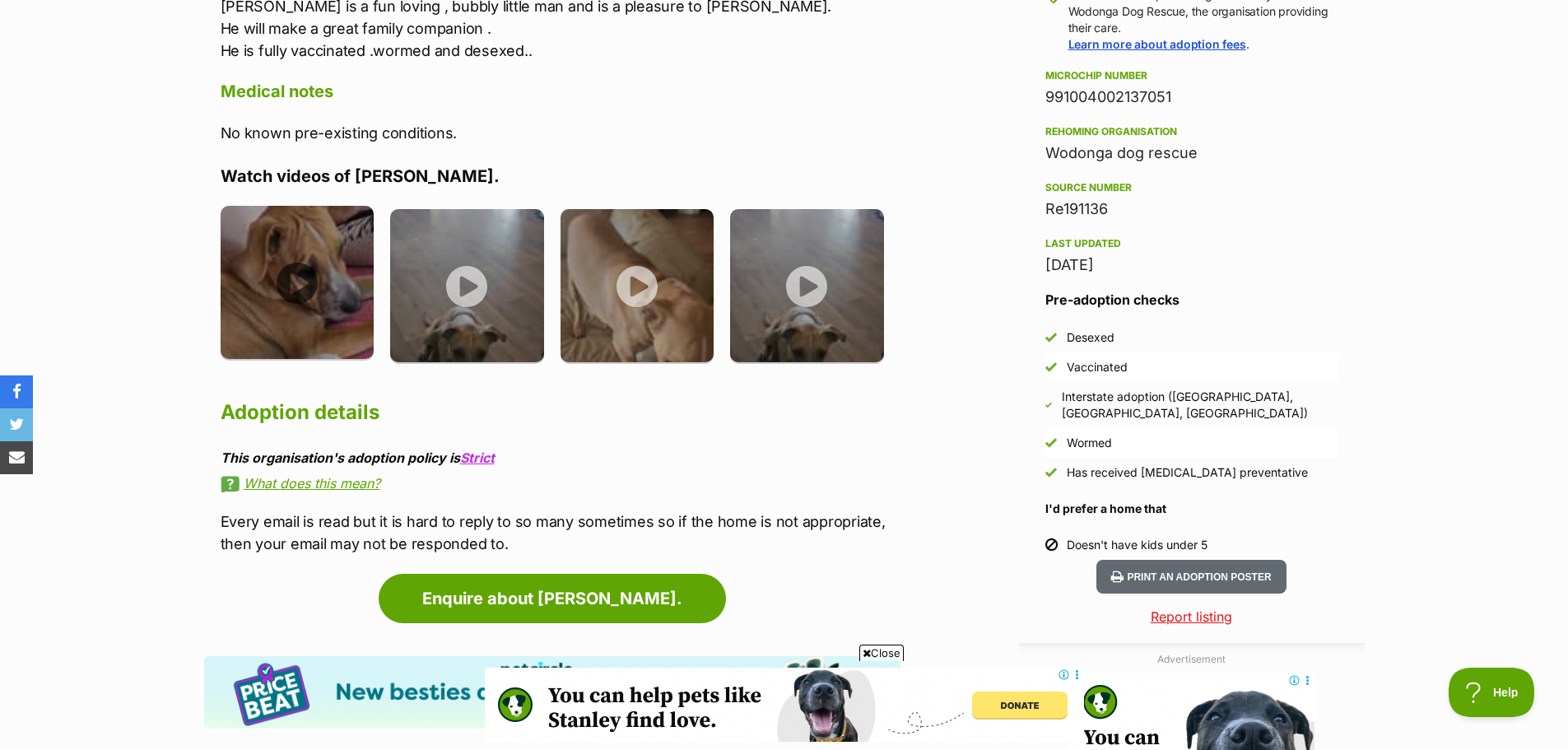
click at [294, 280] on img at bounding box center [298, 283] width 154 height 154
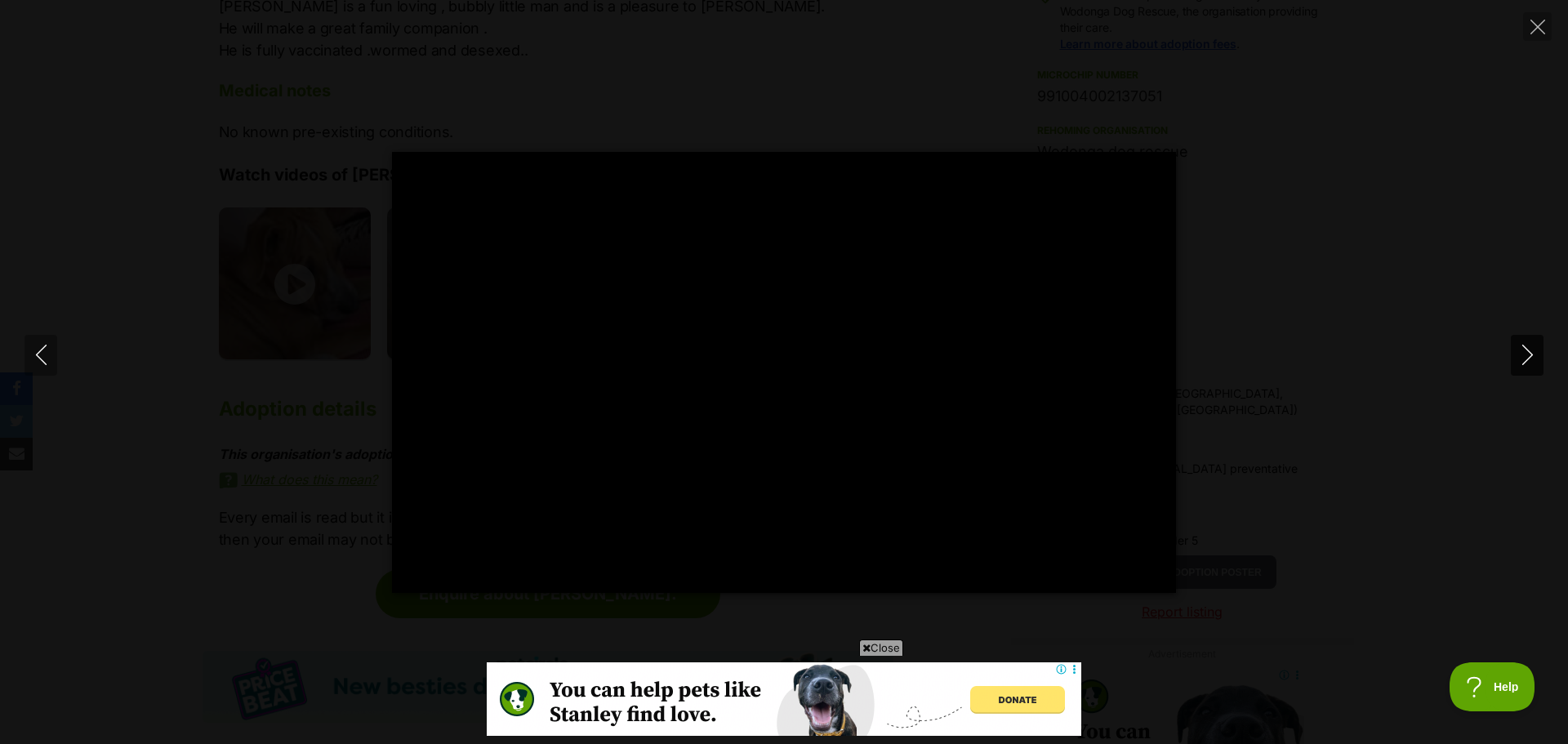
click at [1531, 351] on icon "Next" at bounding box center [1527, 354] width 20 height 20
type input "91.2"
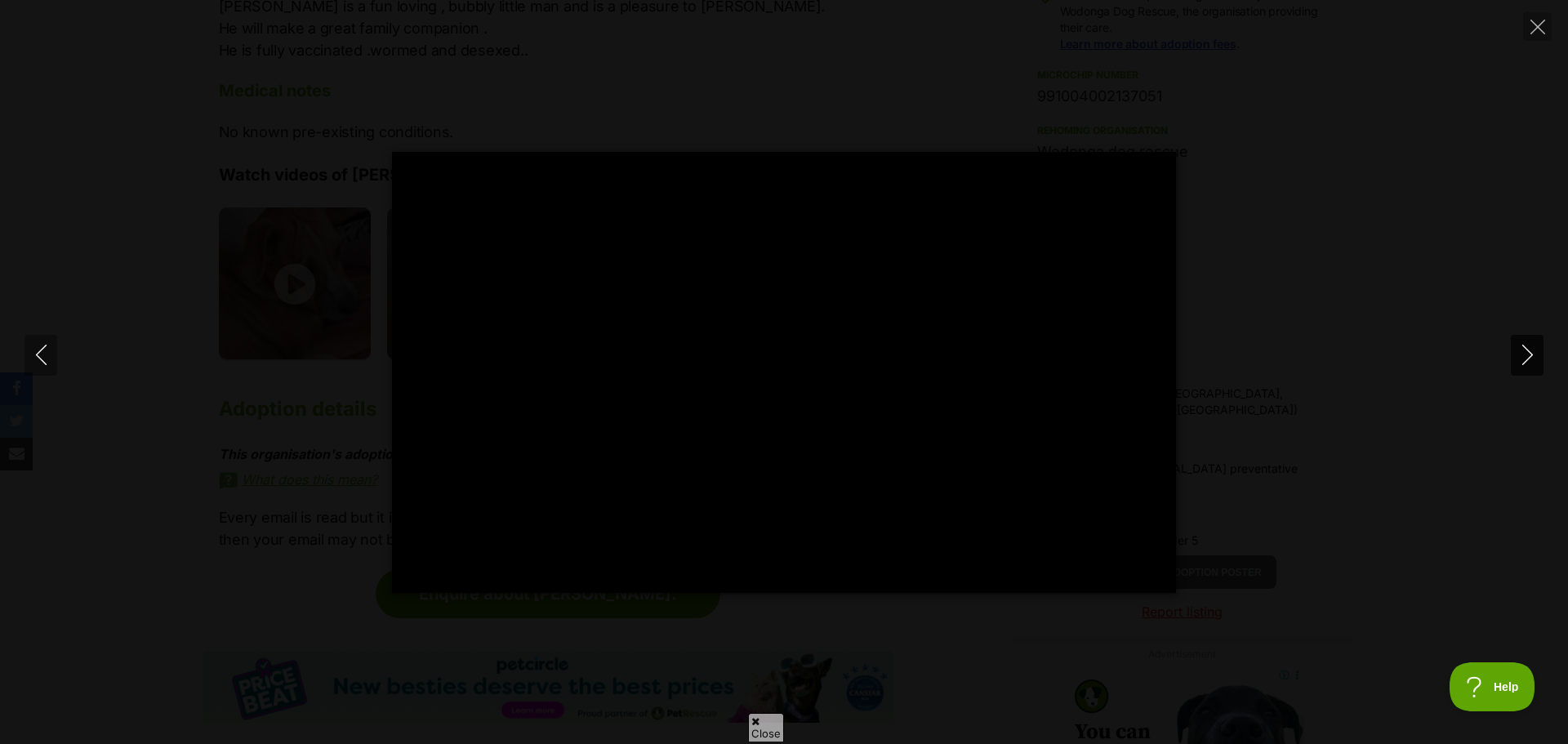
scroll to position [0, 0]
click at [1534, 355] on icon "Next" at bounding box center [1527, 354] width 20 height 20
type input "82.05"
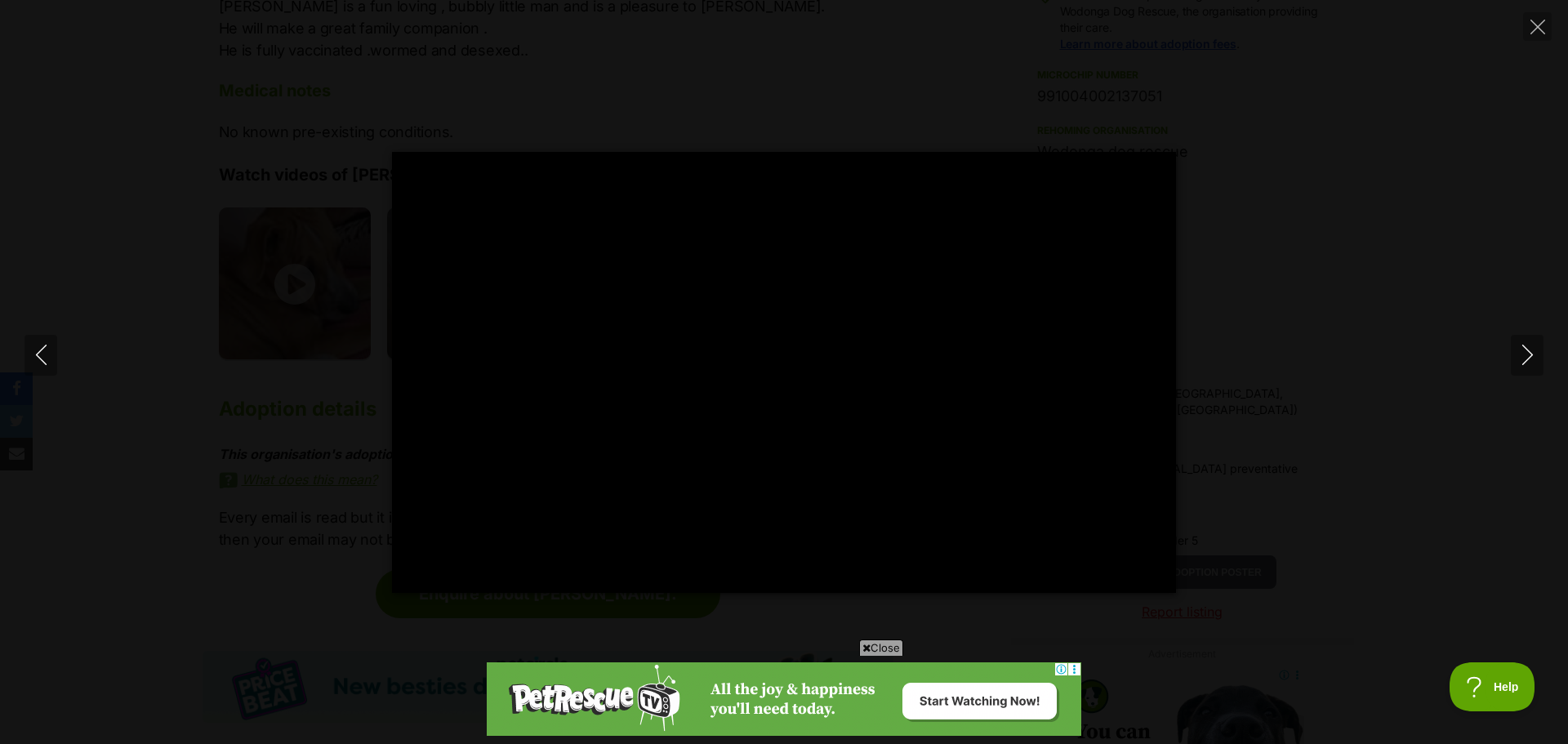
type input "100"
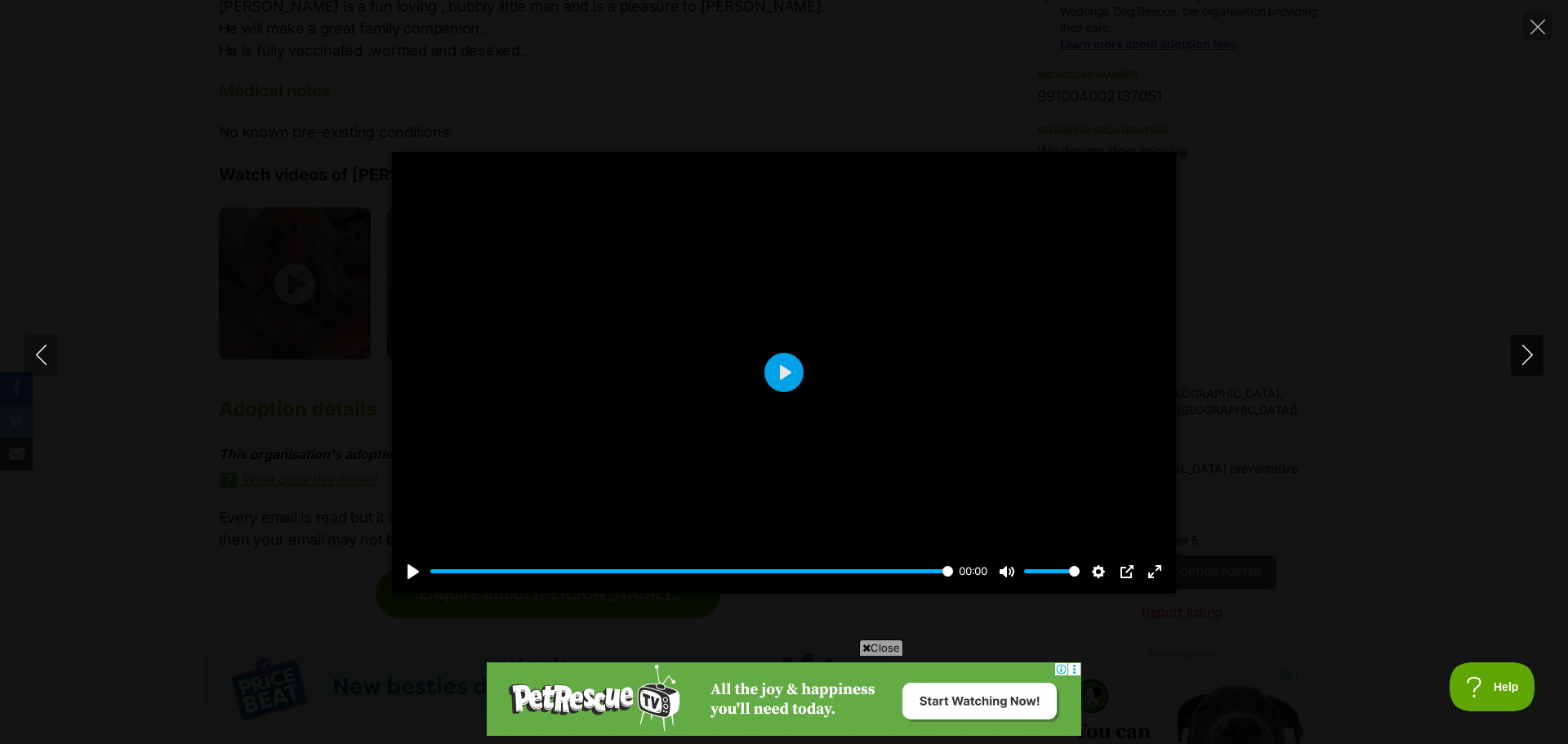
click at [1522, 356] on icon "Next" at bounding box center [1527, 354] width 20 height 20
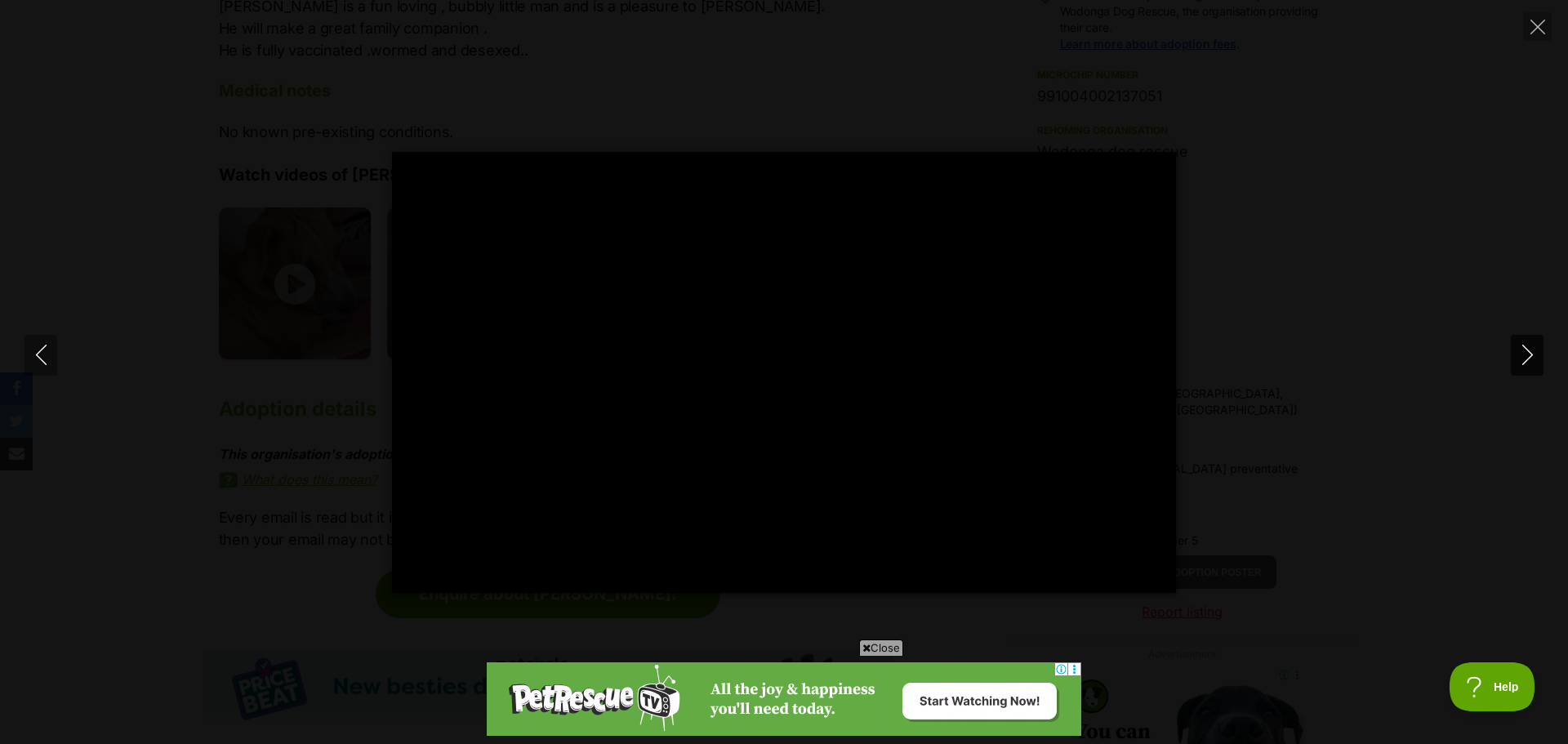
click at [1522, 356] on icon "Next" at bounding box center [1527, 354] width 20 height 20
type input "5.28"
click at [1537, 30] on icon "Close" at bounding box center [1536, 27] width 14 height 14
type input "96.28"
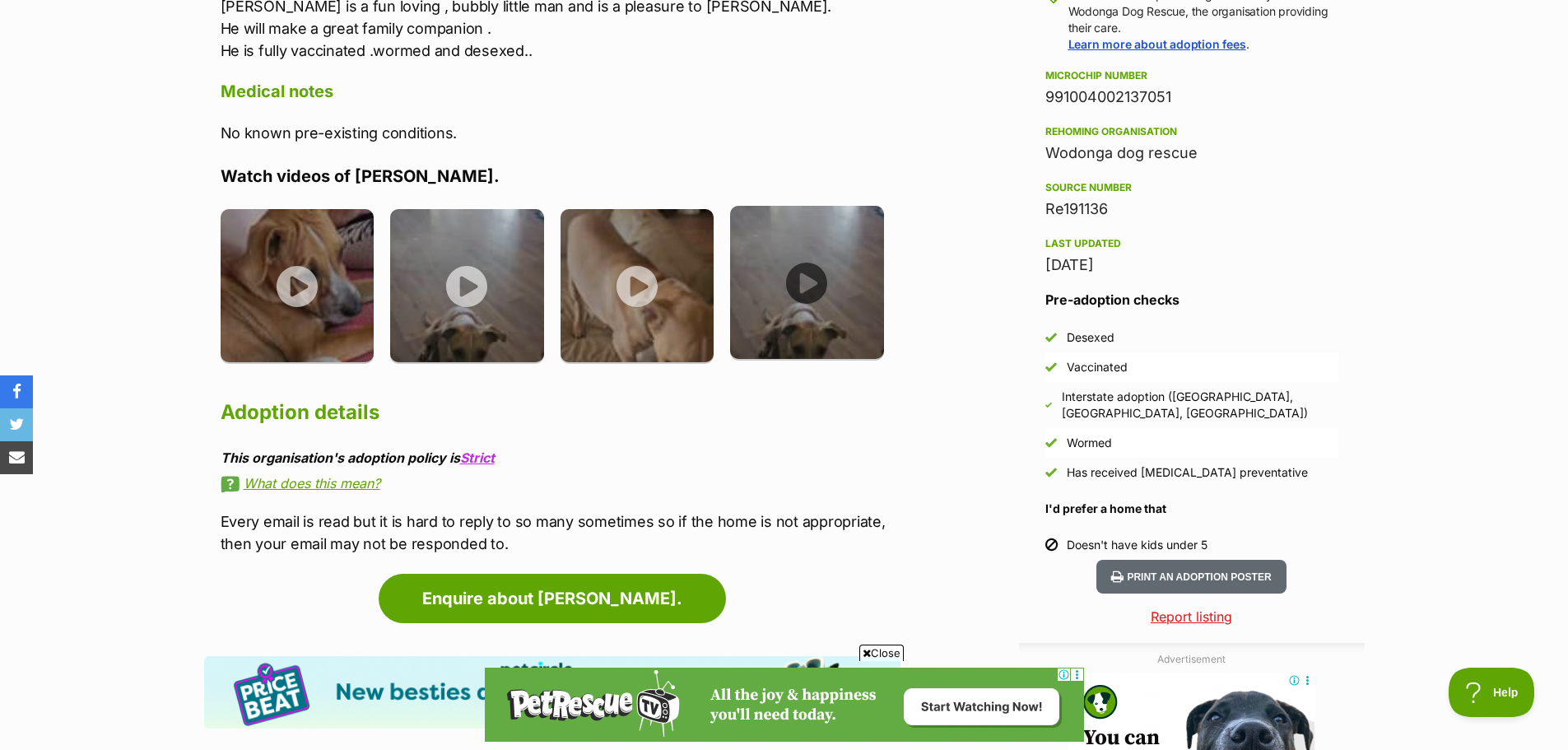
scroll to position [720, 0]
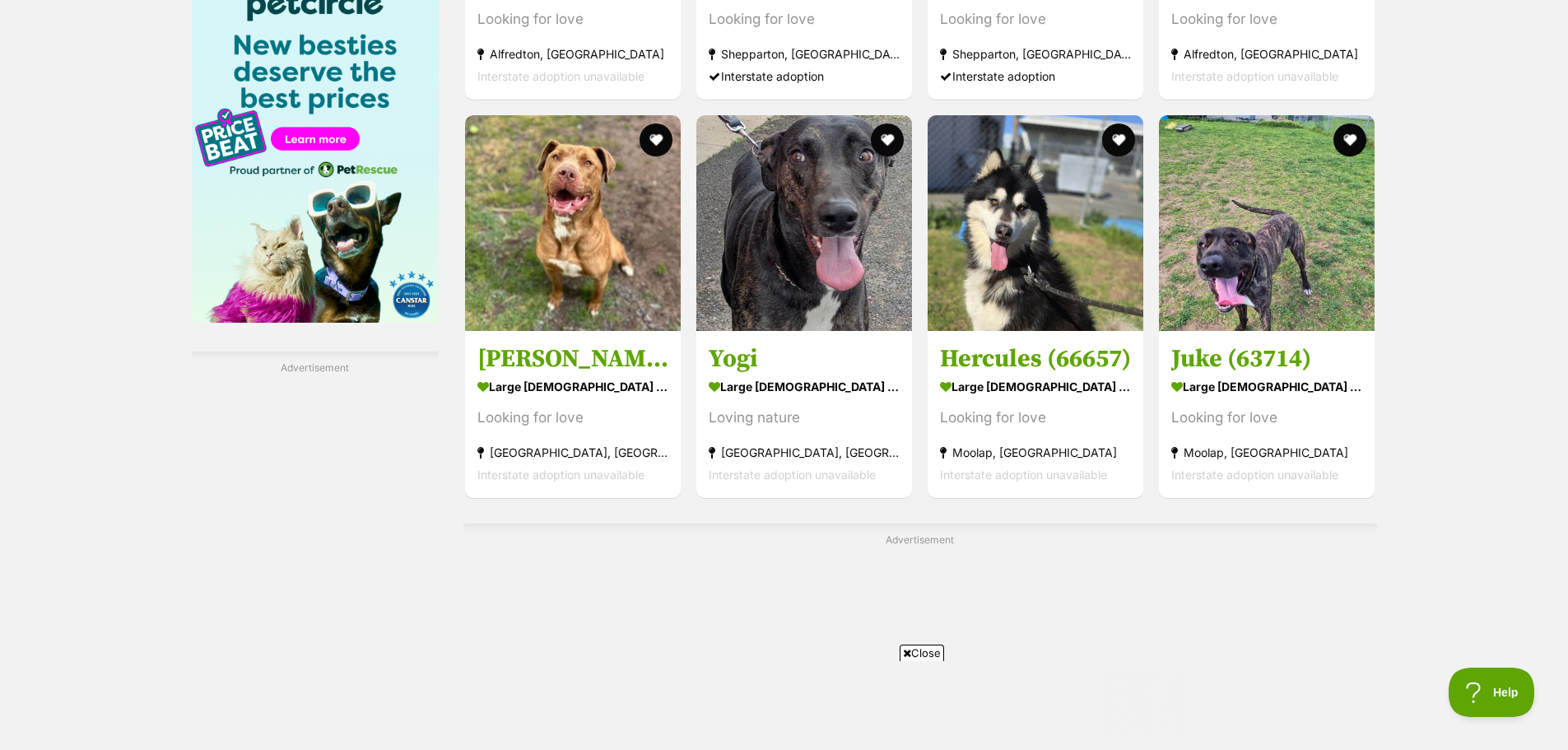
scroll to position [2496, 0]
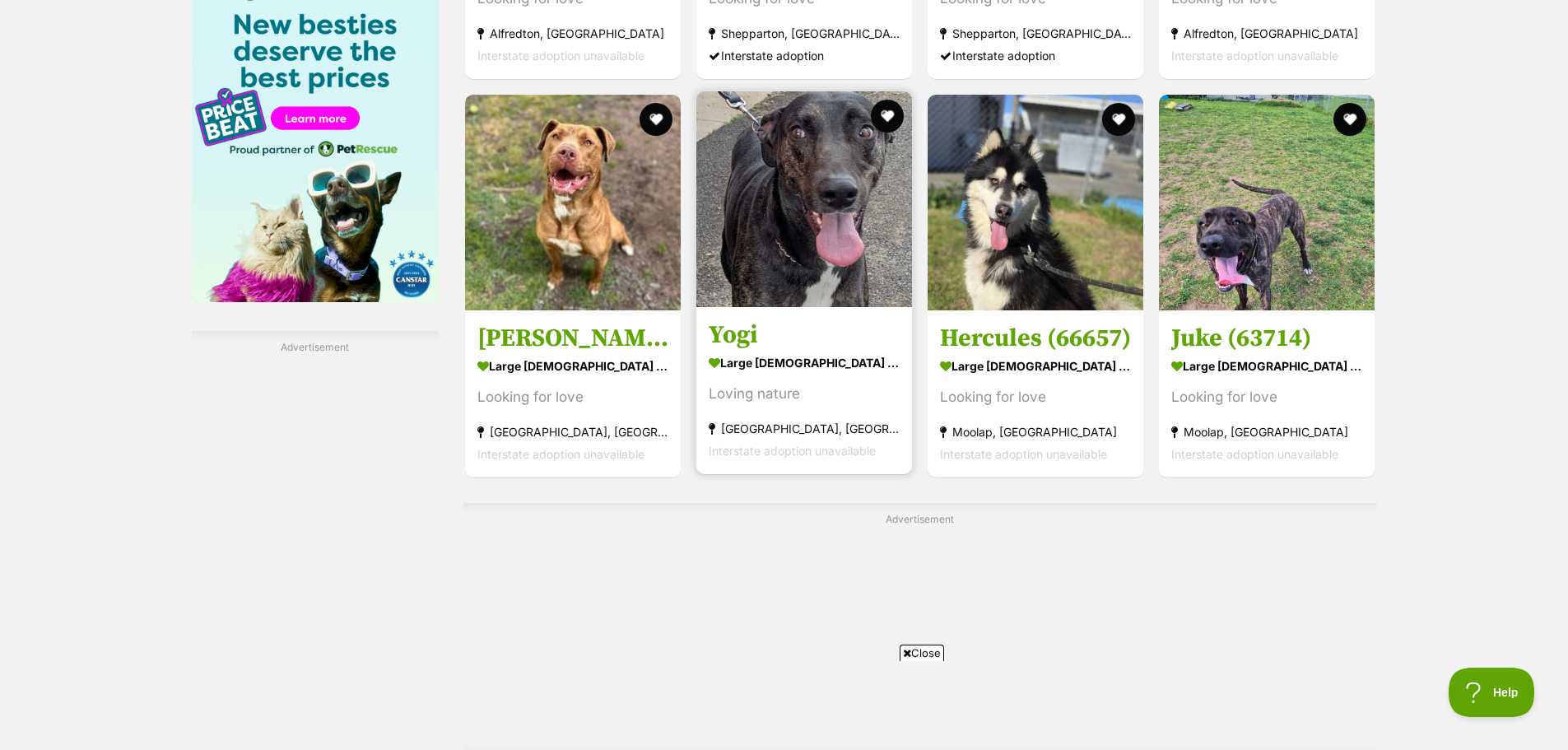
click at [810, 225] on img at bounding box center [804, 199] width 216 height 216
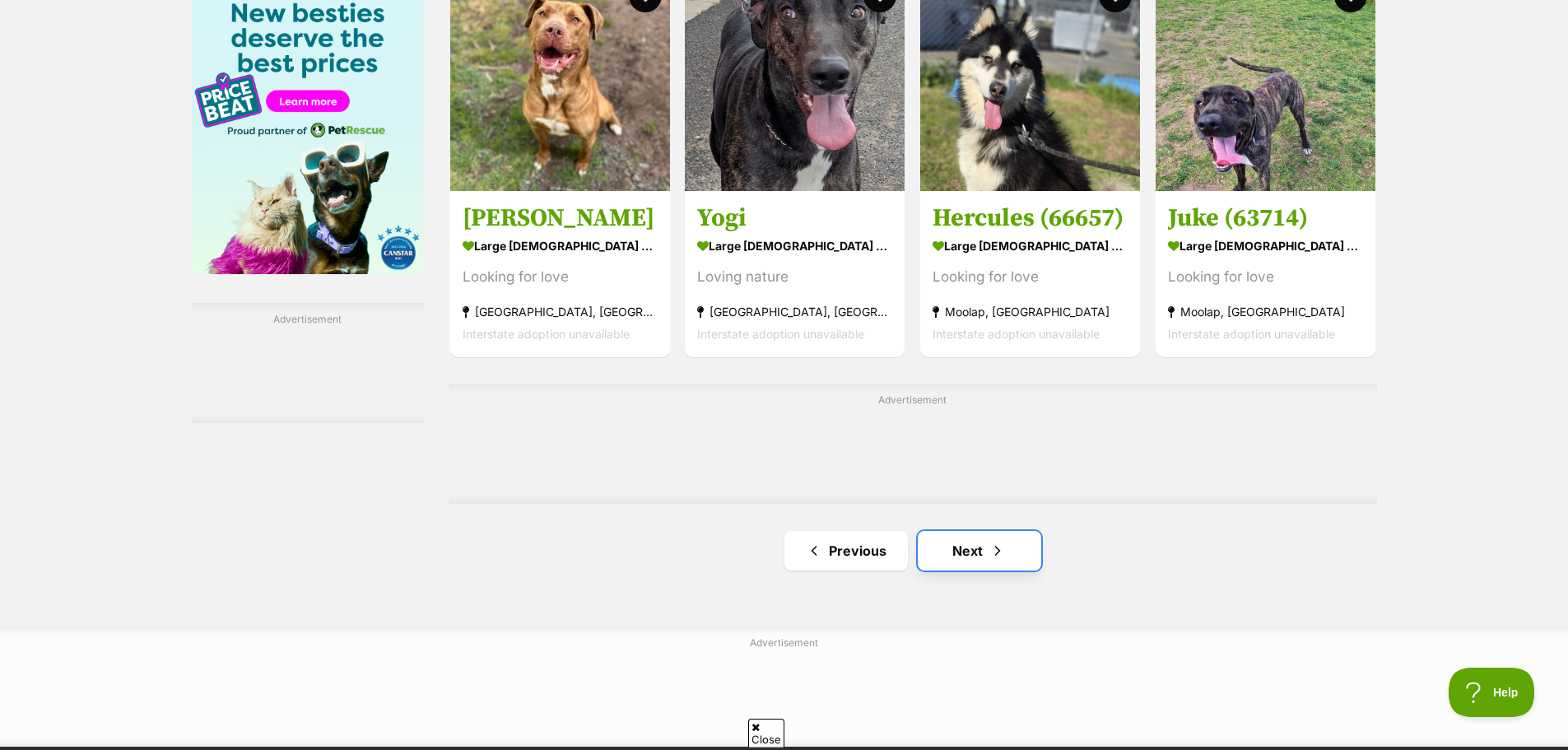
click at [983, 552] on link "Next" at bounding box center [980, 550] width 123 height 39
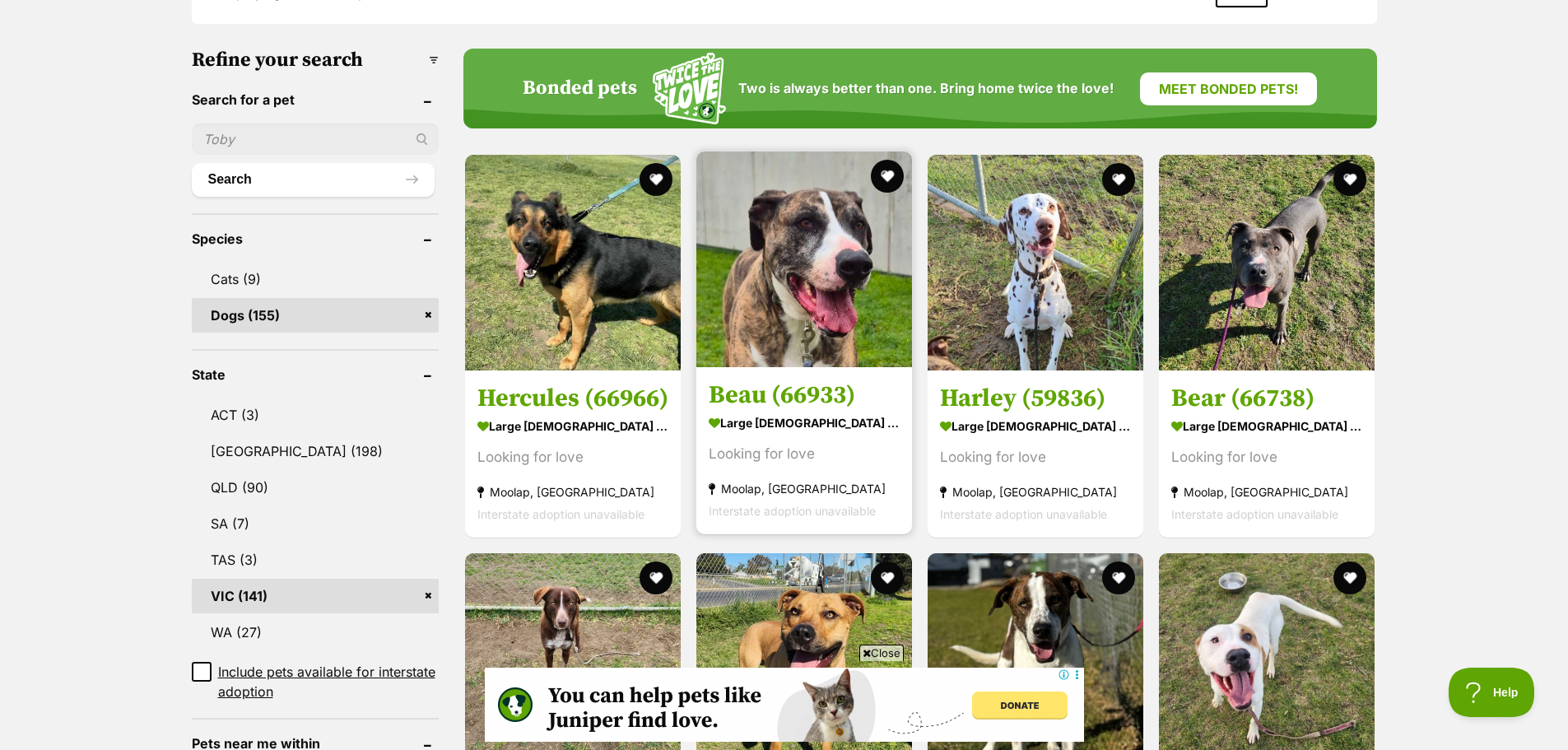
click at [796, 302] on img at bounding box center [804, 259] width 216 height 216
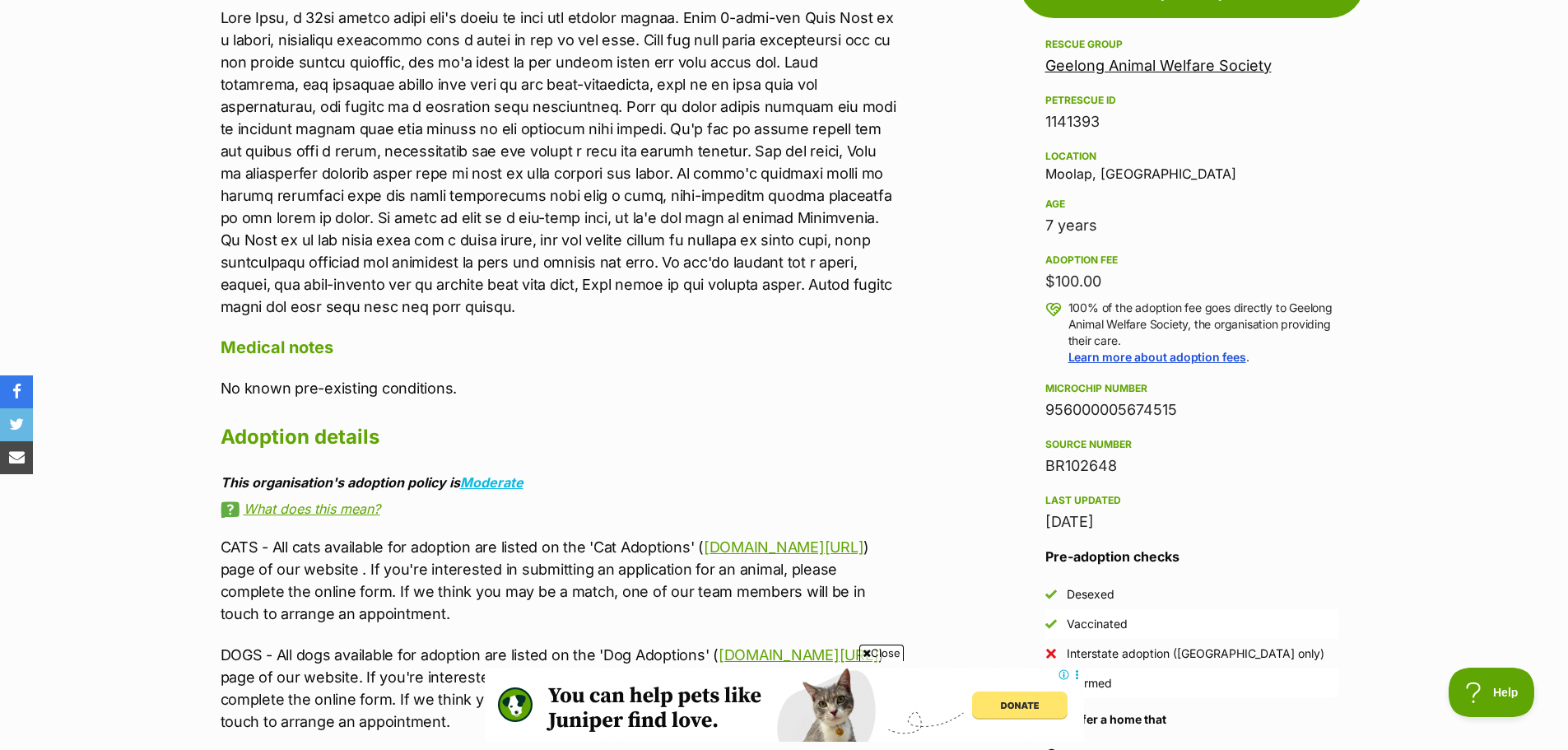
scroll to position [795, 0]
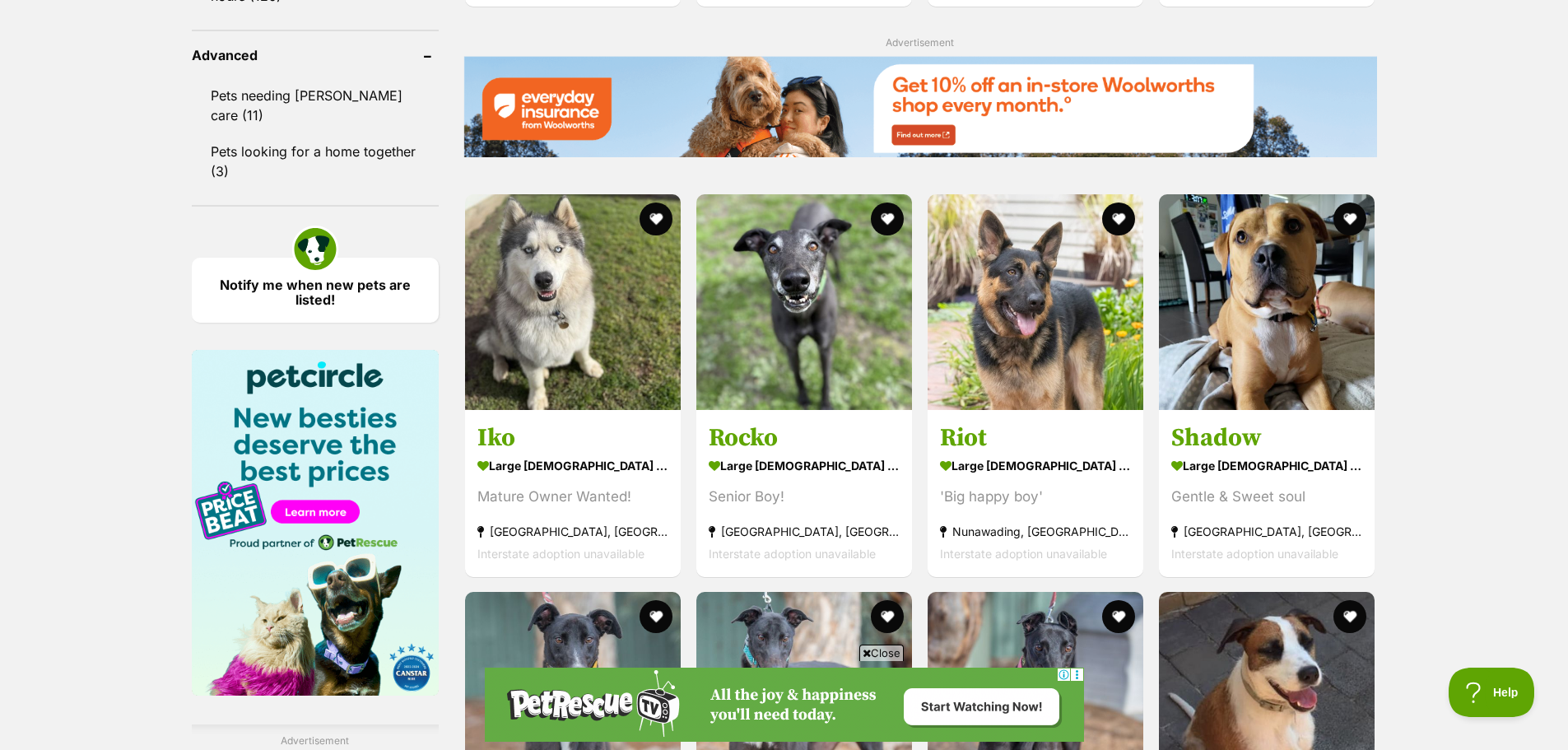
scroll to position [2135, 0]
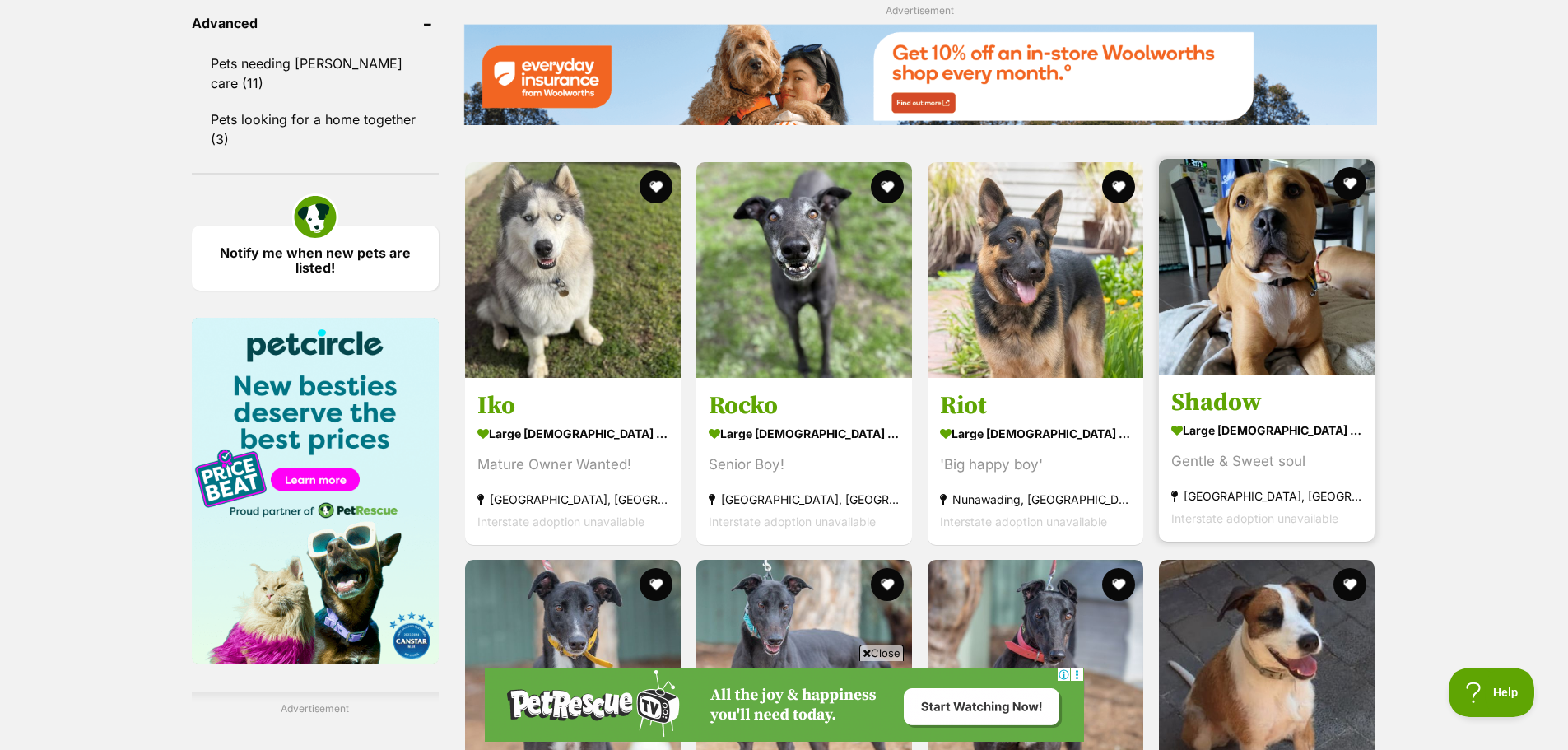
click at [1299, 302] on img at bounding box center [1267, 267] width 216 height 216
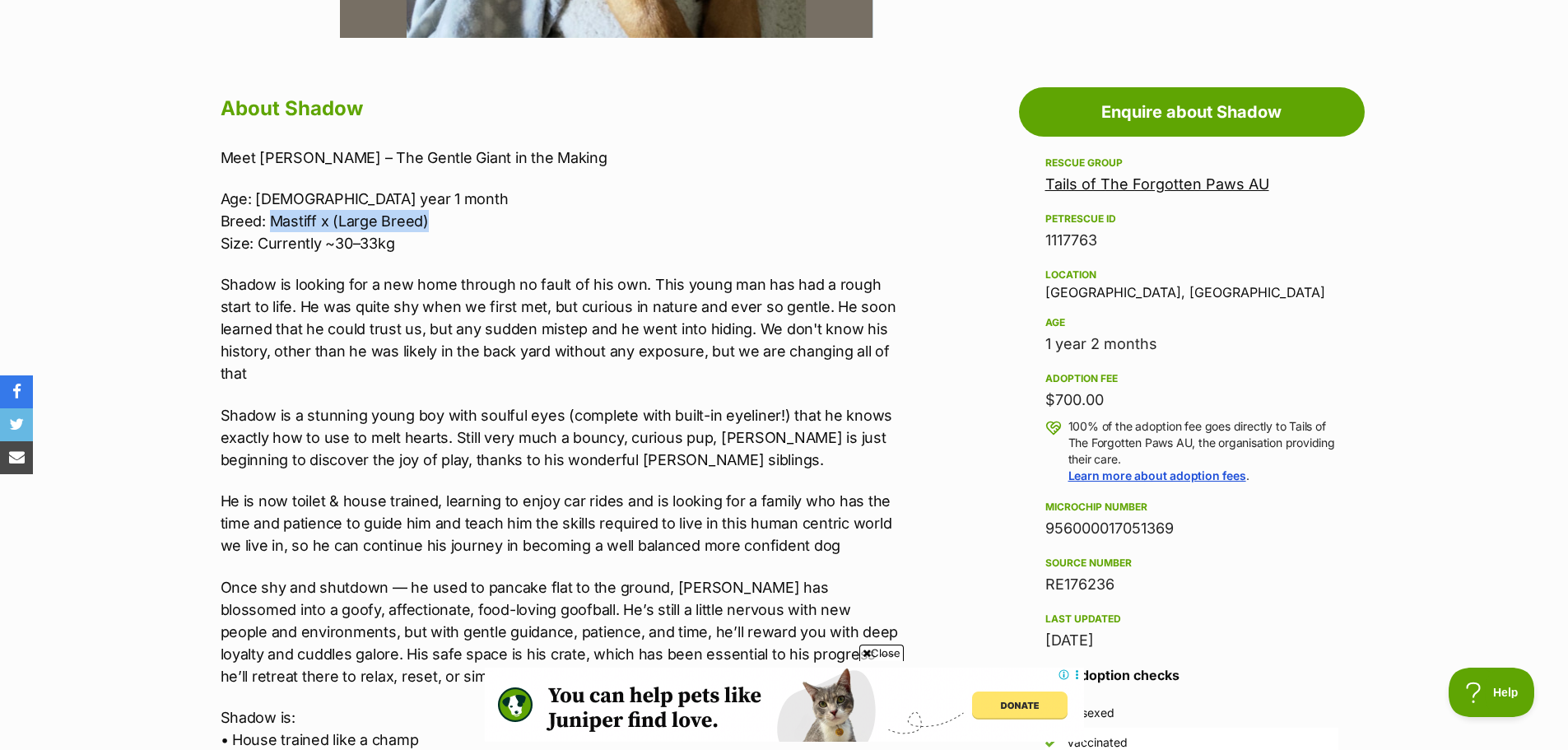
drag, startPoint x: 267, startPoint y: 218, endPoint x: 450, endPoint y: 218, distance: 183.0
click at [450, 218] on p "Age: 1 year 1 month Breed: Mastiff x (Large Breed) Size: Currently ~30–33kg" at bounding box center [561, 220] width 680 height 66
copy p "Mastiff x (Large Breed)"
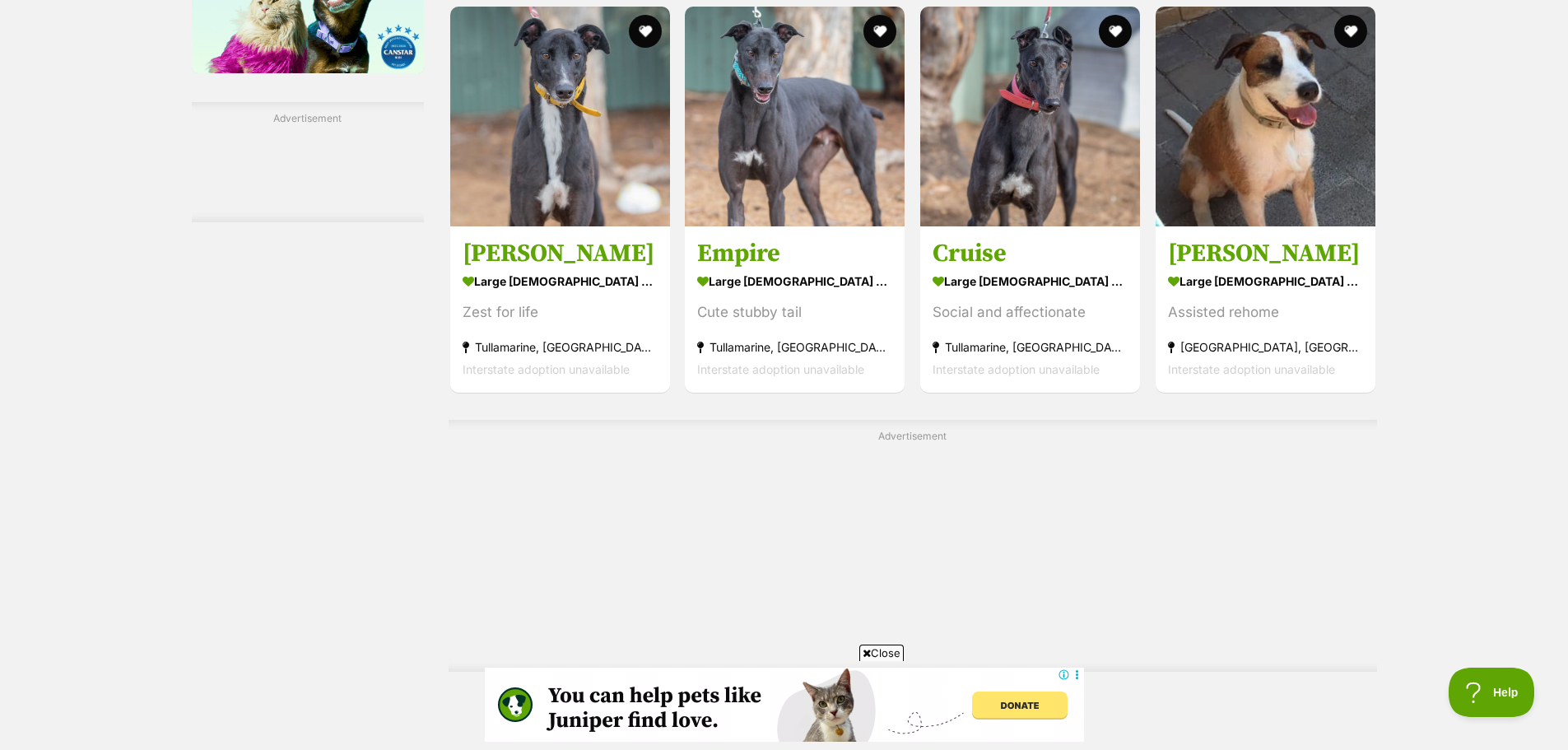
scroll to position [2685, 0]
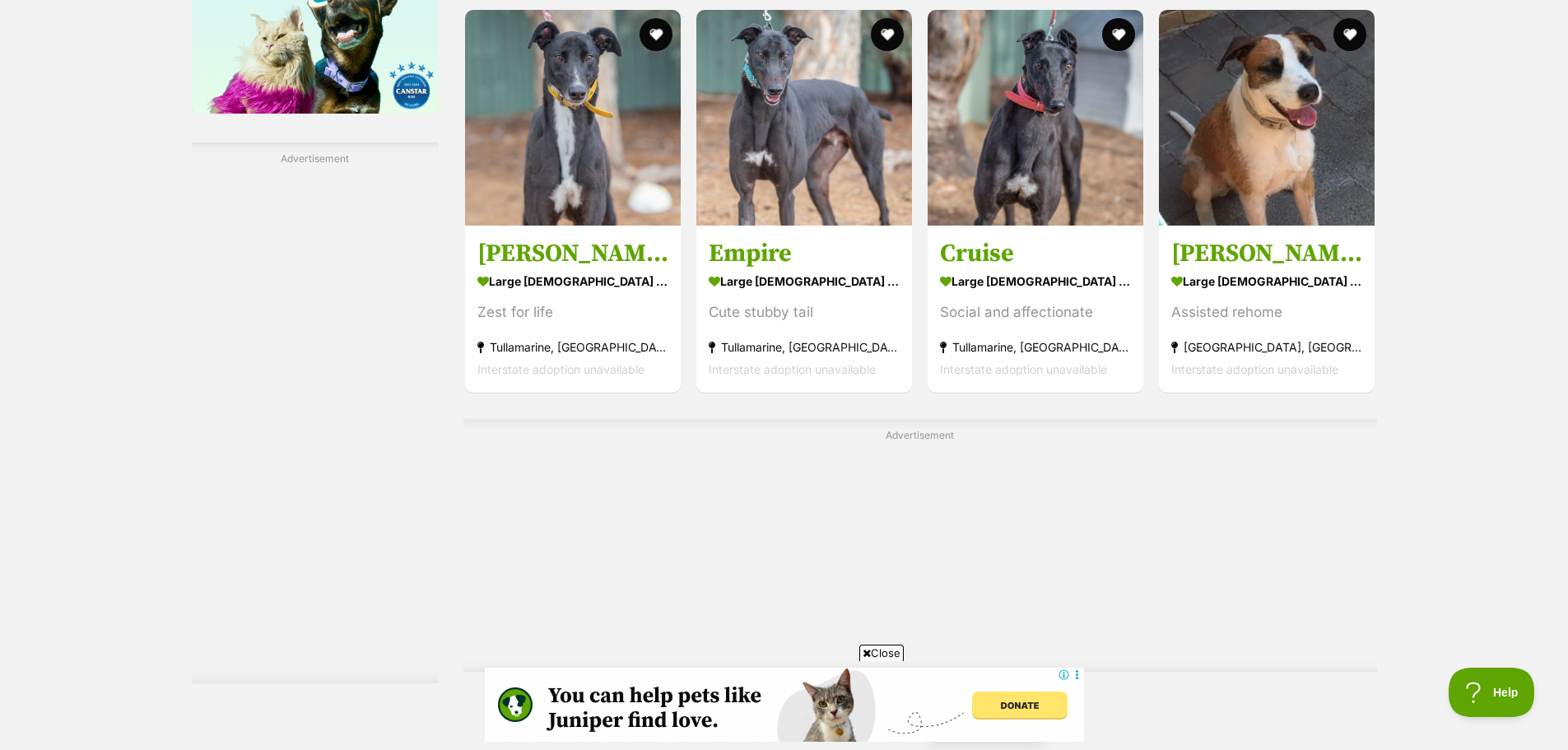
click at [975, 699] on link "Next" at bounding box center [987, 718] width 123 height 39
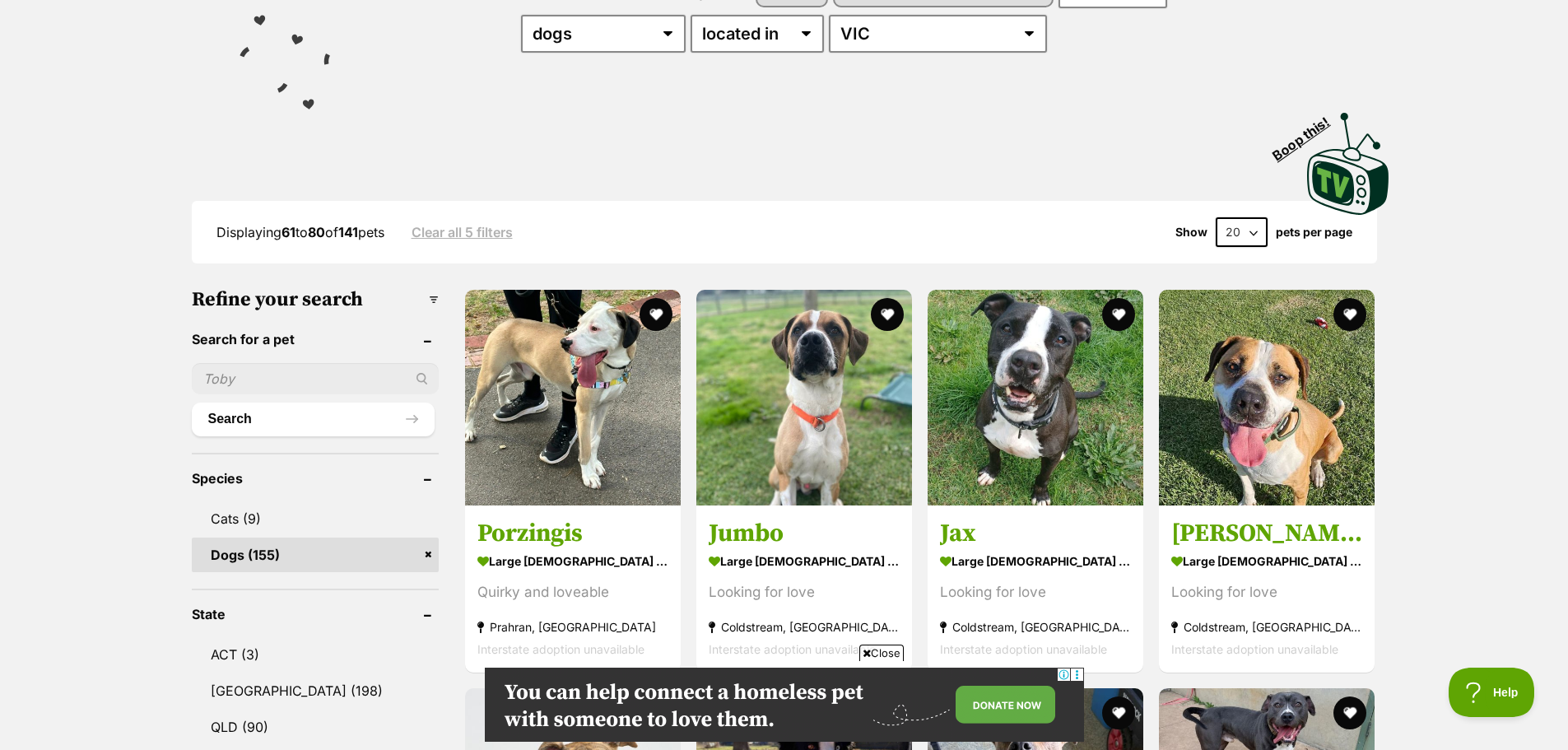
scroll to position [227, 0]
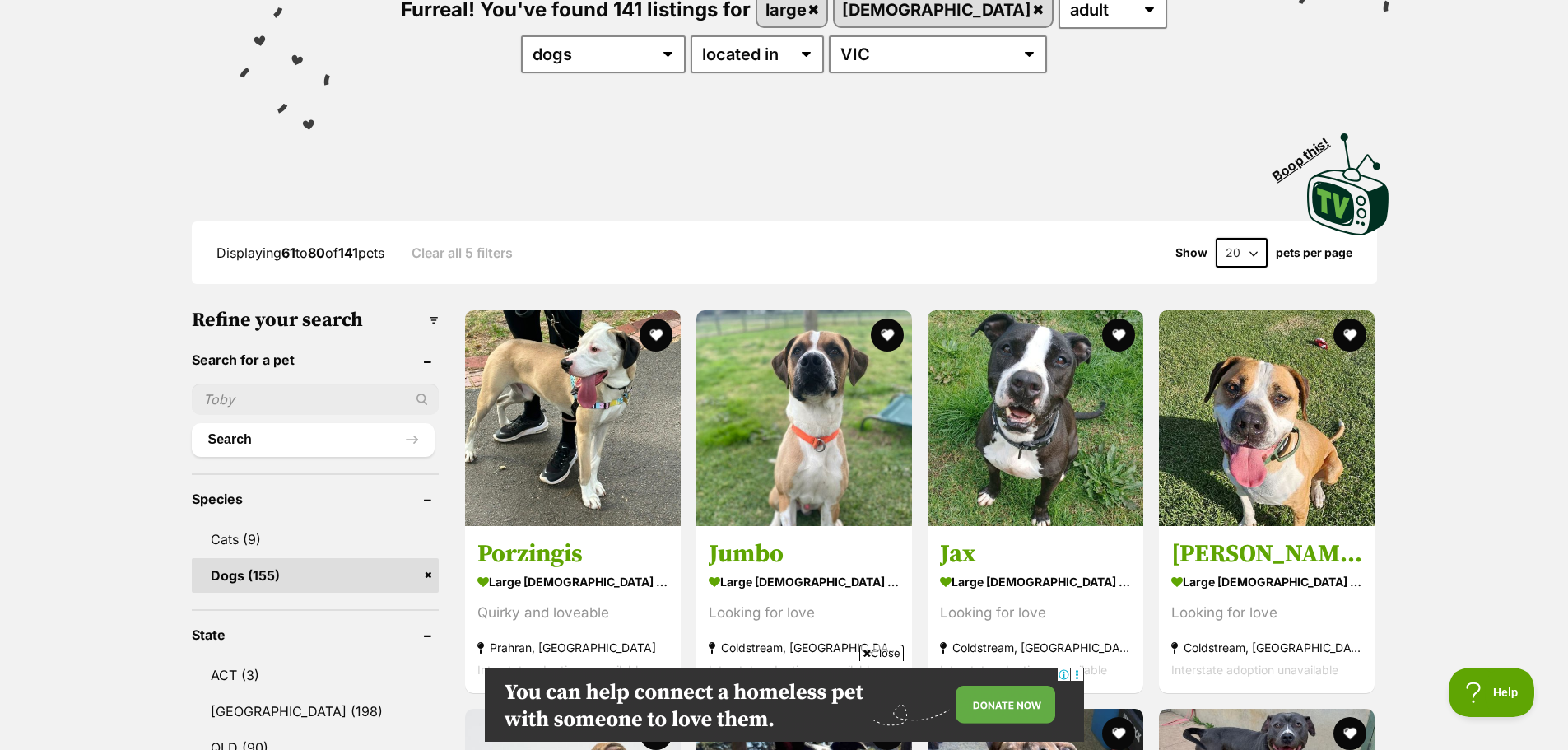
click at [1252, 253] on select "20 40 60" at bounding box center [1241, 252] width 52 height 30
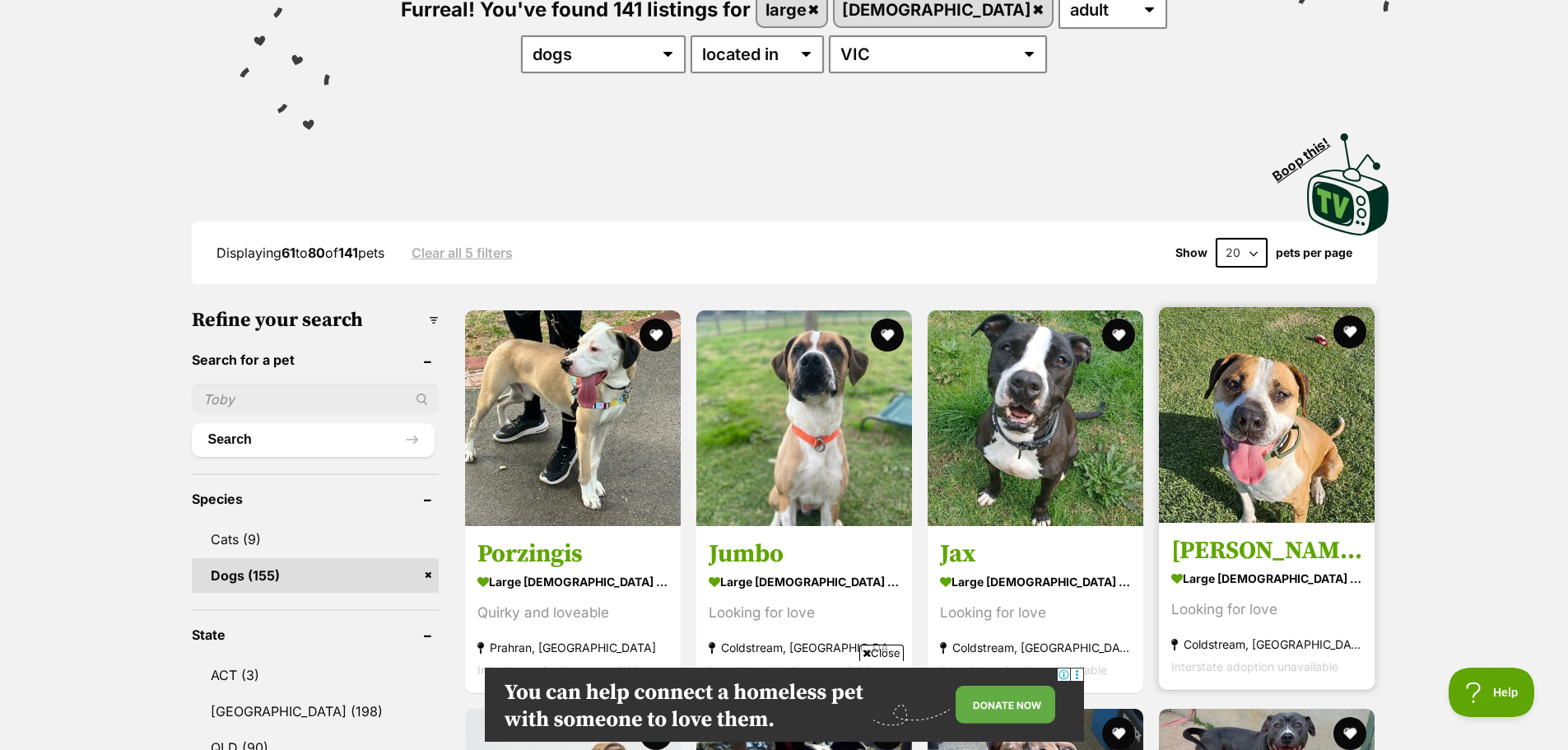
select select "60"
click at [1215, 238] on select "20 40 60" at bounding box center [1241, 252] width 52 height 30
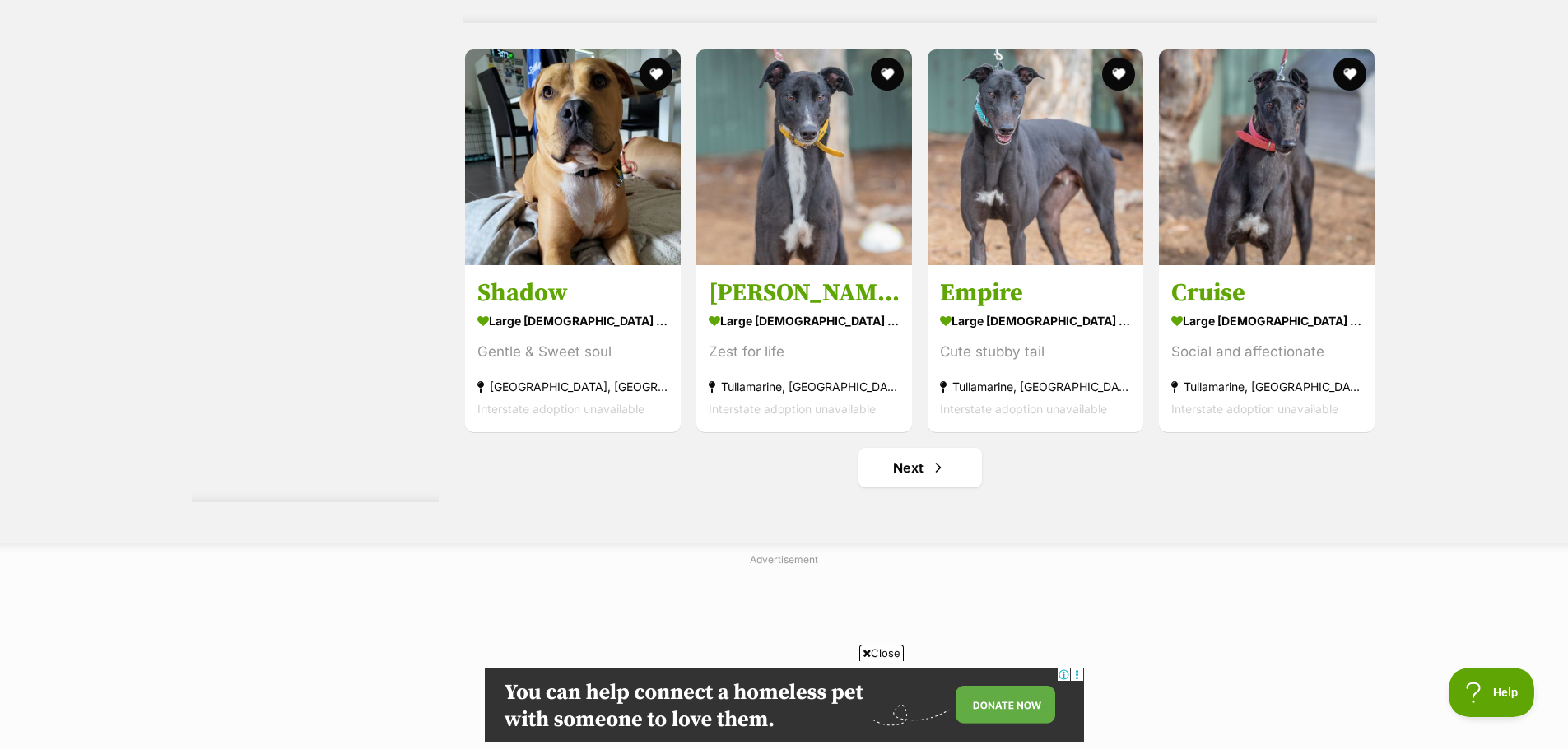
scroll to position [8745, 0]
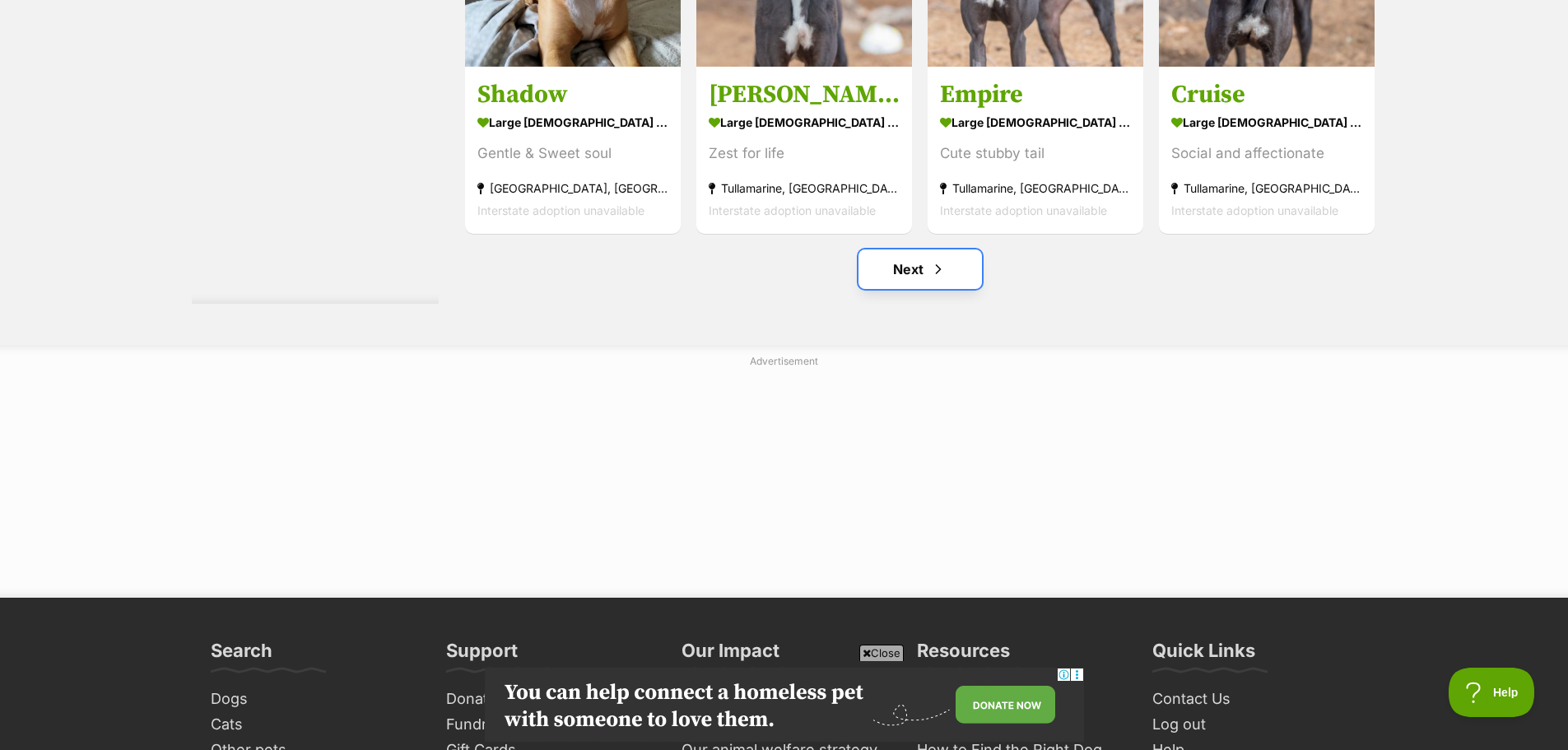
click at [975, 260] on link "Next" at bounding box center [920, 269] width 123 height 39
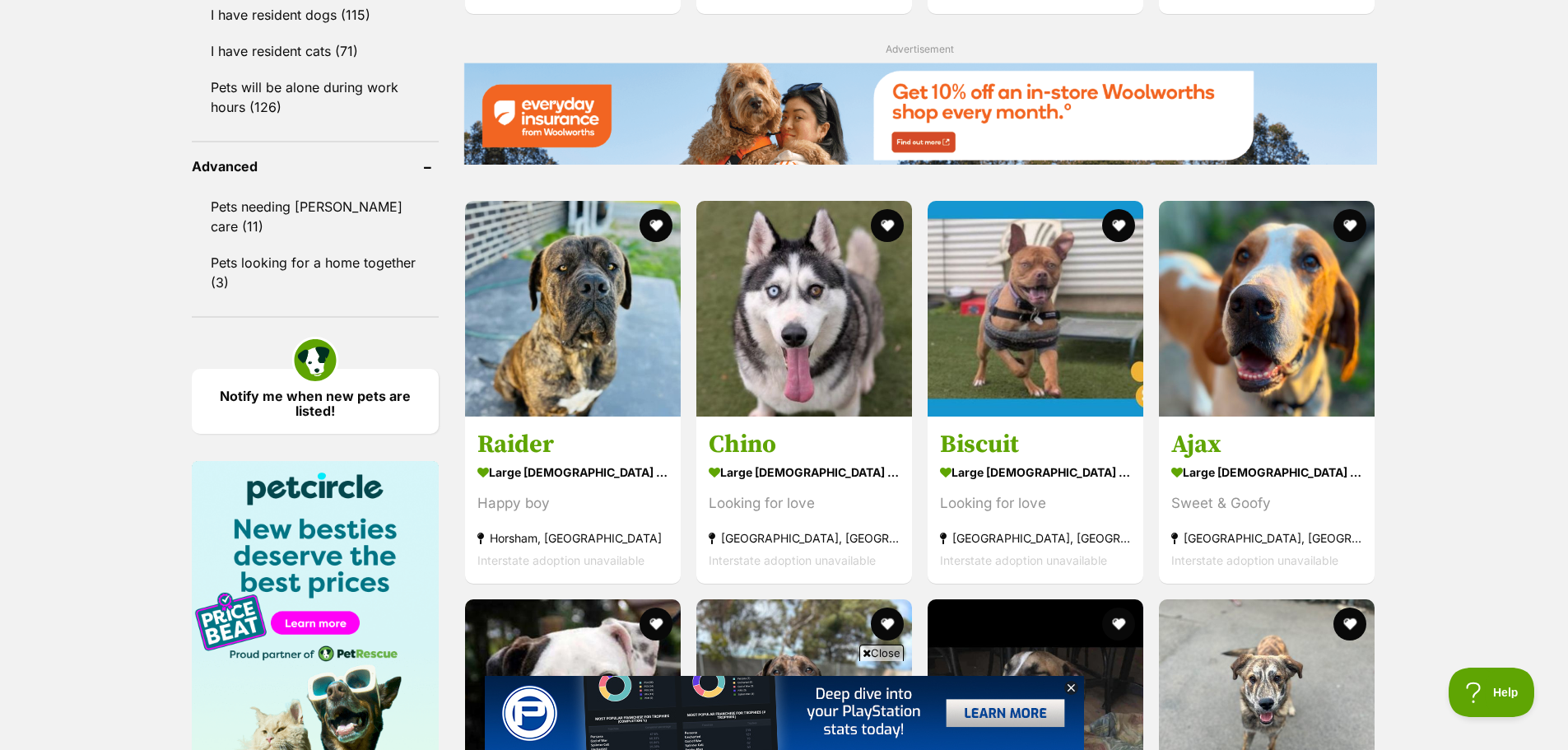
scroll to position [1982, 0]
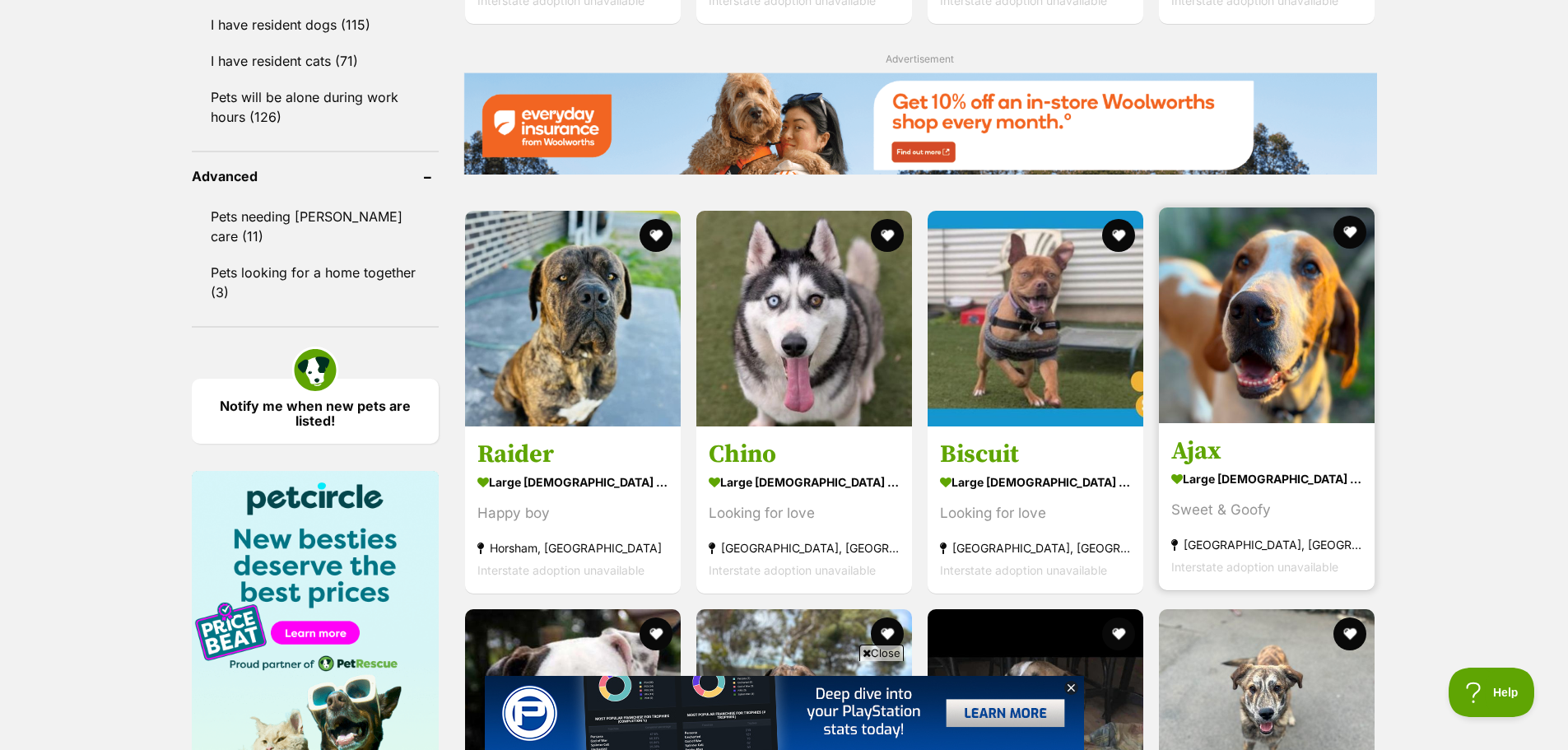
click at [1256, 343] on img at bounding box center [1267, 315] width 216 height 216
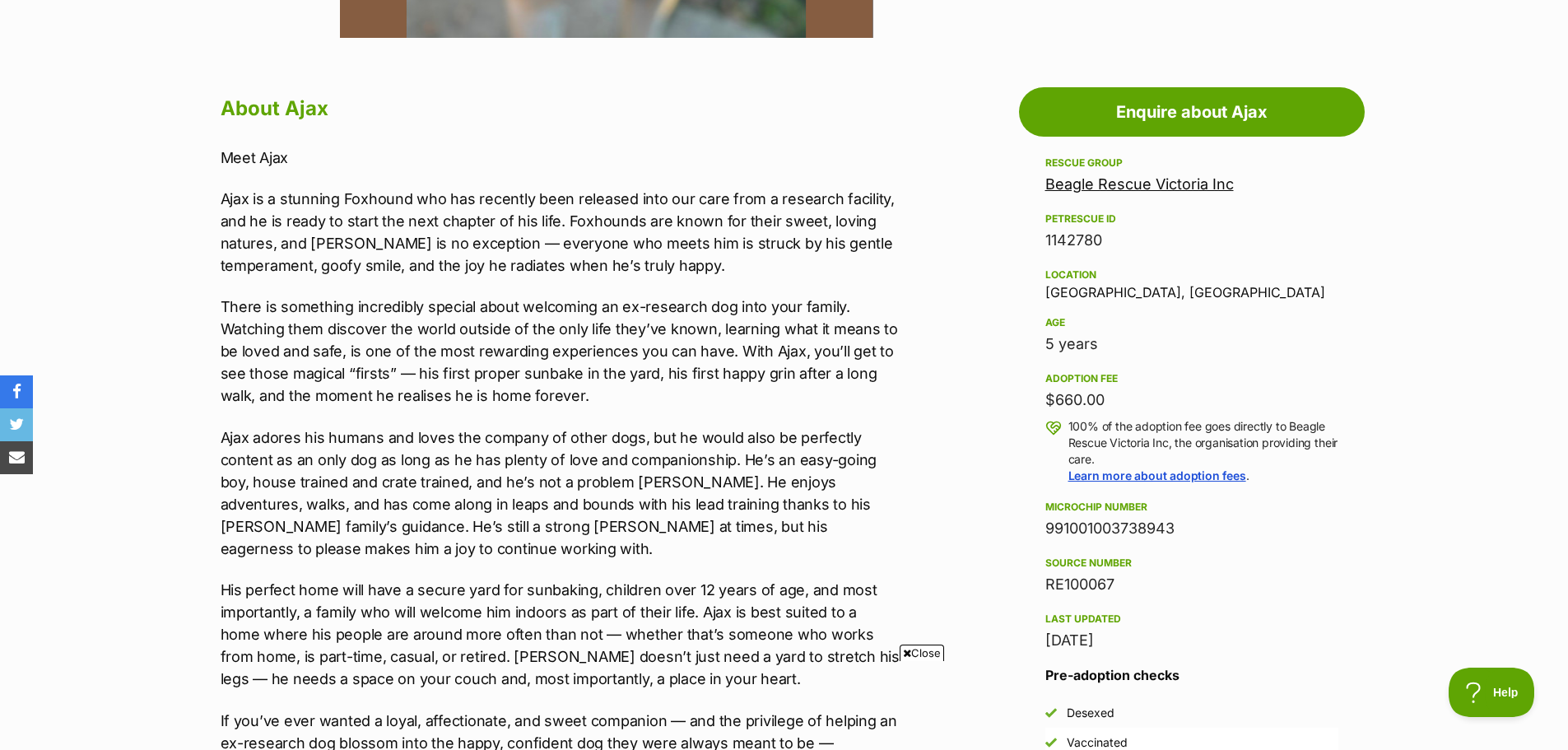
scroll to position [846, 0]
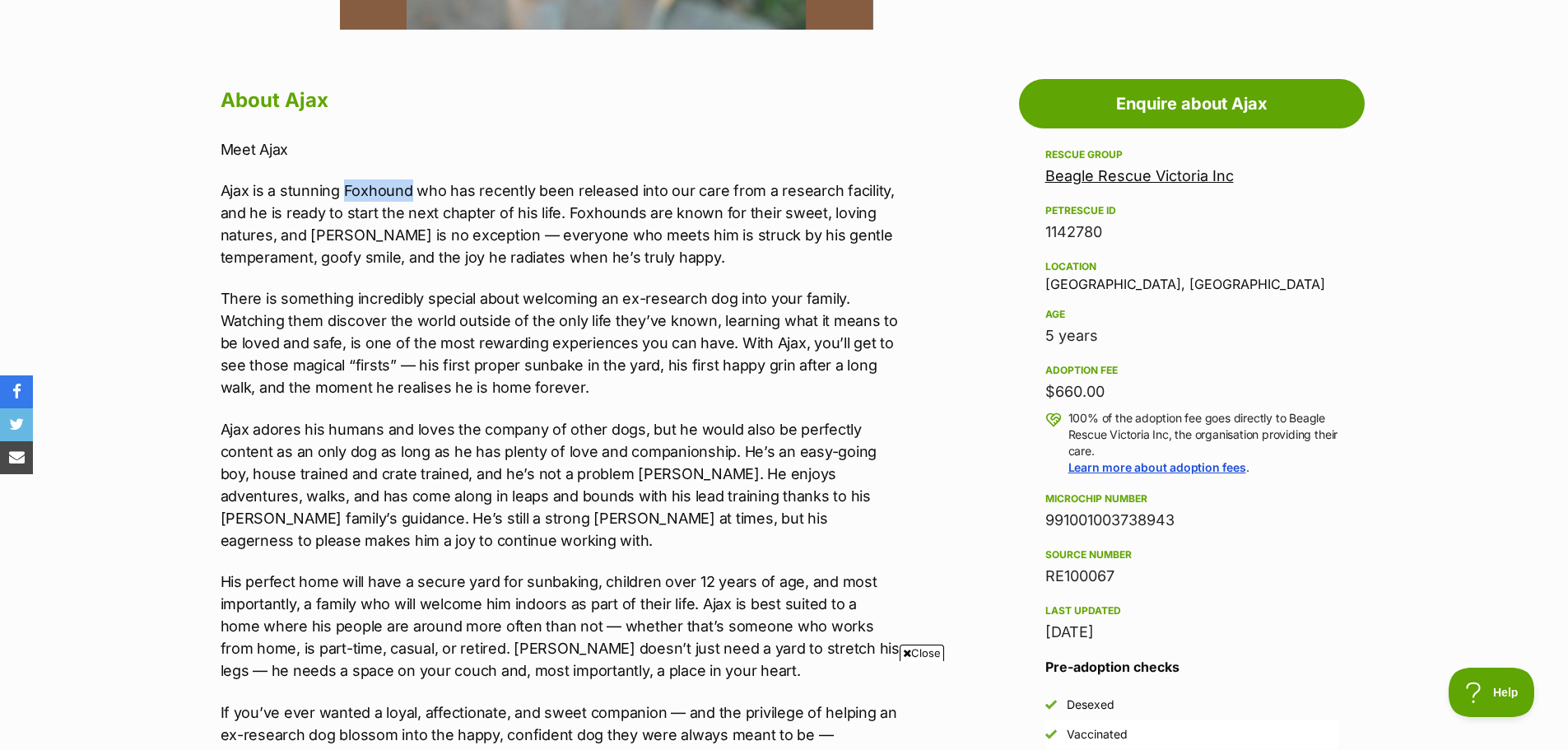
drag, startPoint x: 343, startPoint y: 190, endPoint x: 410, endPoint y: 193, distance: 67.1
click at [410, 193] on p "Ajax is a stunning Foxhound who has recently been released into our care from a…" at bounding box center [561, 223] width 680 height 89
copy p "Foxhound"
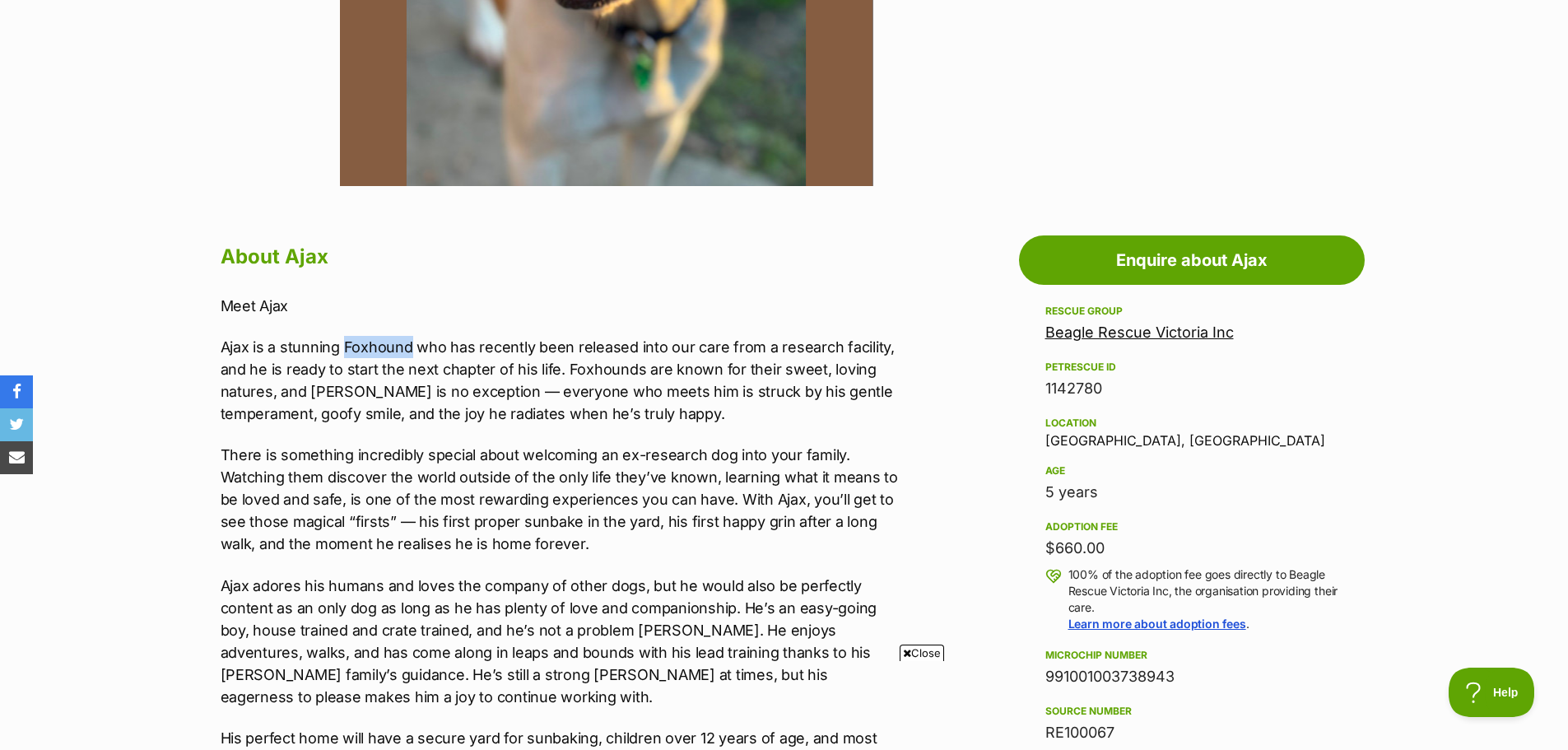
scroll to position [693, 0]
